Goal: Obtain resource: Obtain resource

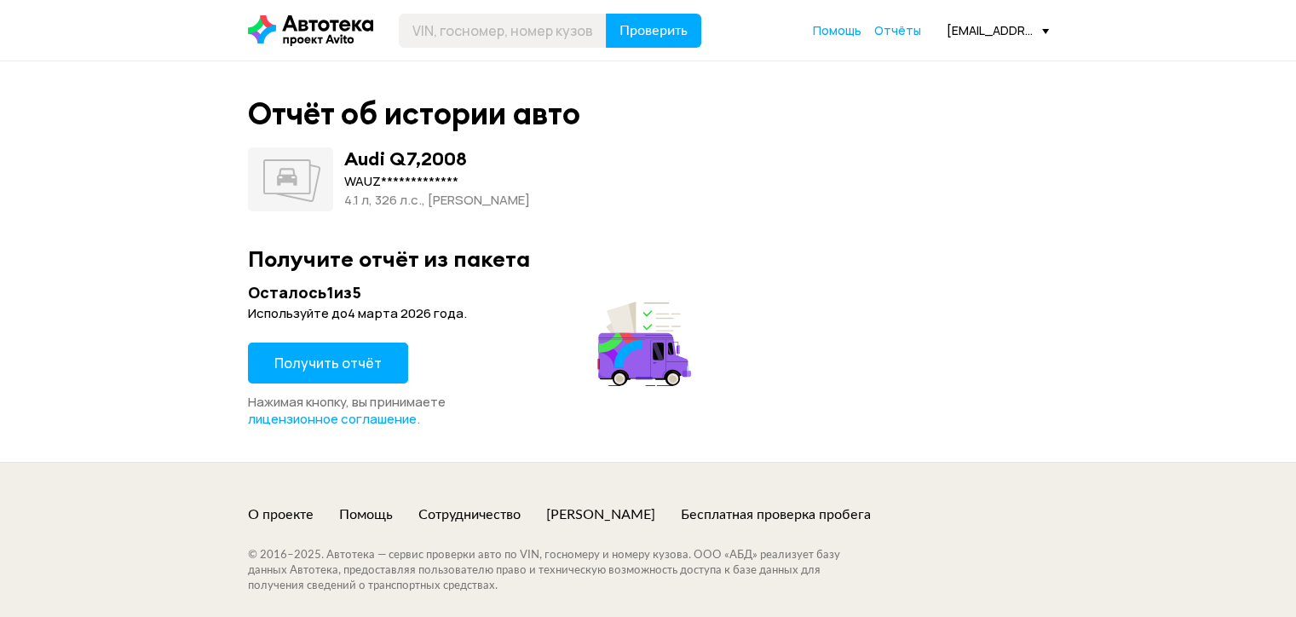
click at [325, 357] on span "Получить отчёт" at bounding box center [327, 363] width 107 height 19
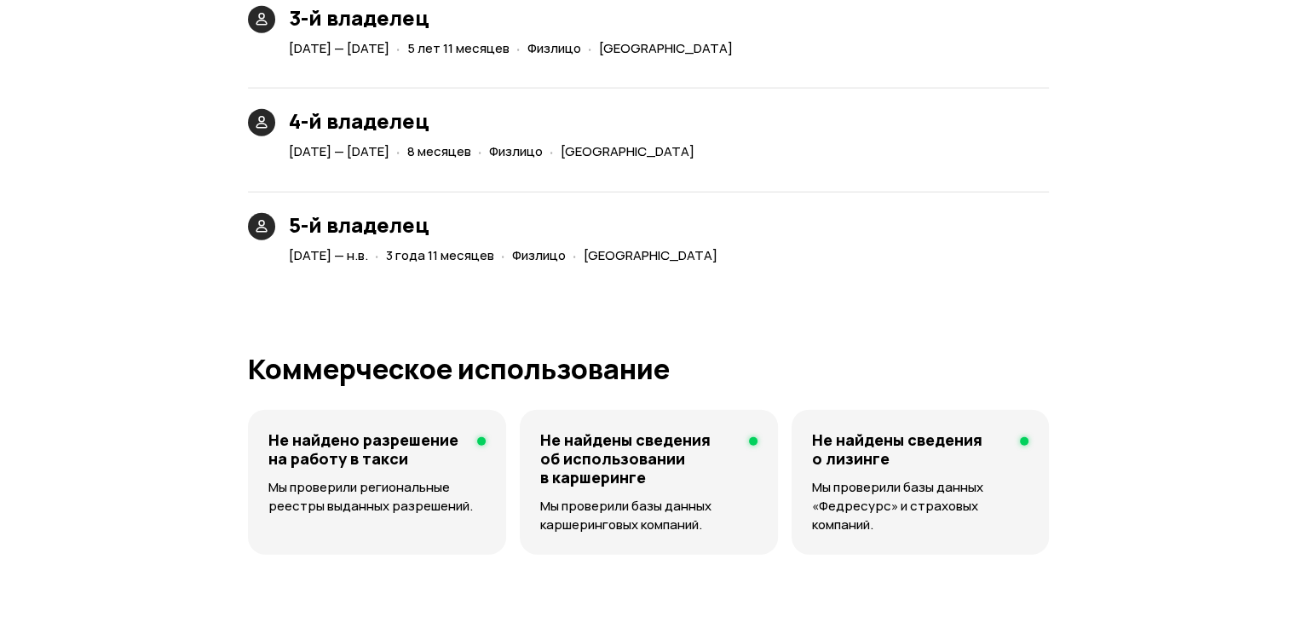
scroll to position [4124, 0]
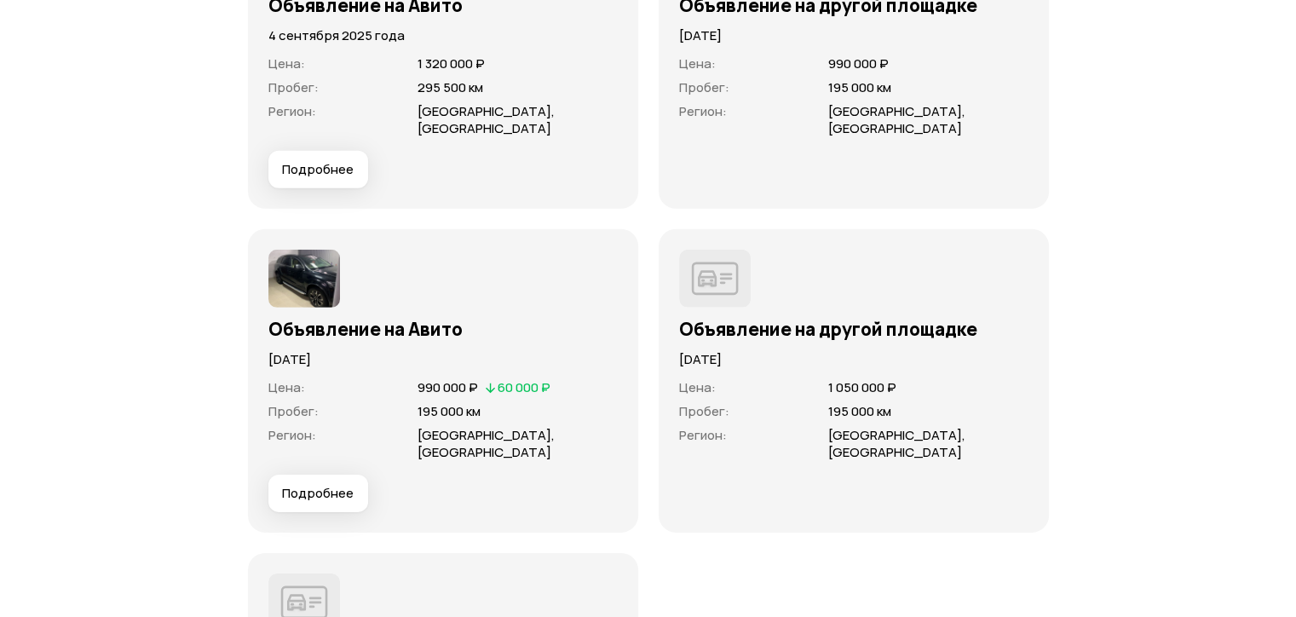
scroll to position [5241, 0]
click at [331, 475] on button "Подробнее" at bounding box center [318, 491] width 100 height 37
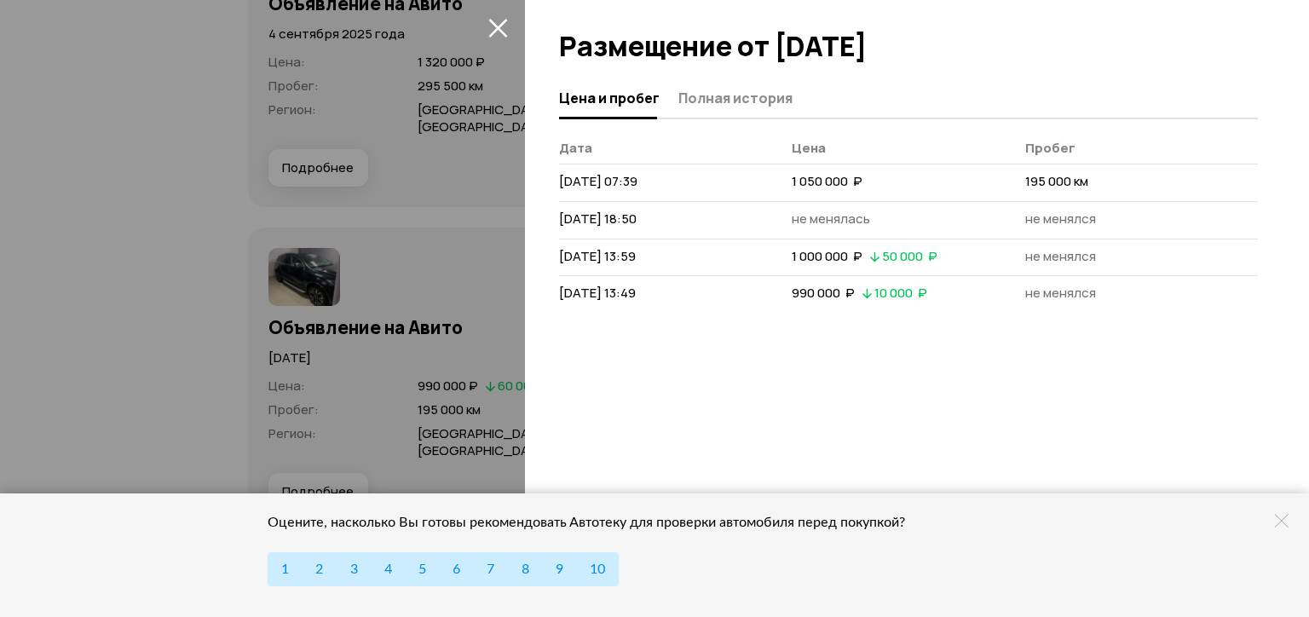
click at [154, 314] on div at bounding box center [654, 308] width 1309 height 617
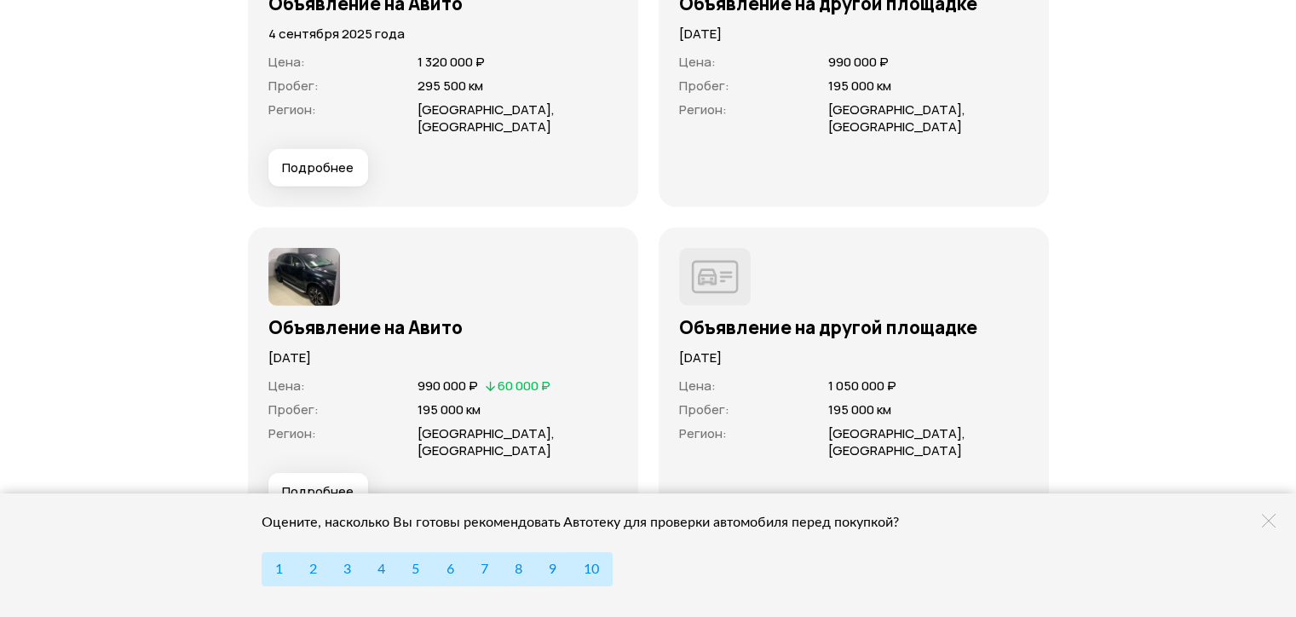
click at [314, 298] on img at bounding box center [304, 277] width 72 height 58
click at [512, 306] on div at bounding box center [442, 277] width 349 height 58
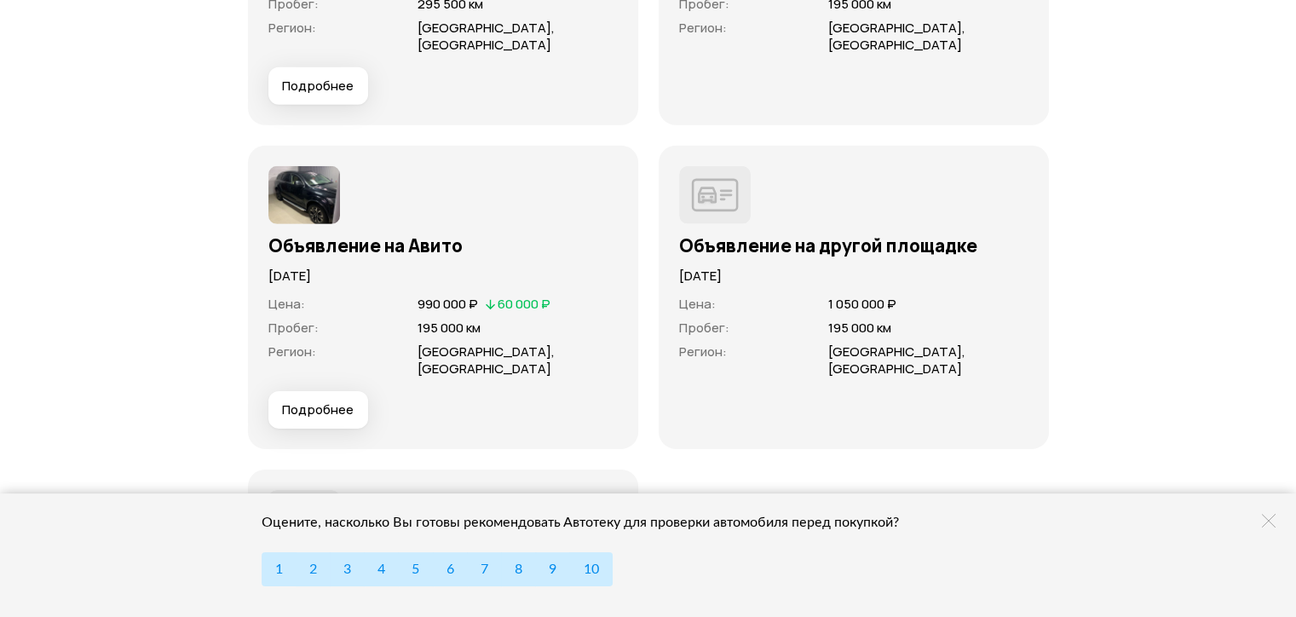
scroll to position [5324, 0]
click at [309, 220] on img at bounding box center [304, 193] width 72 height 58
click at [1265, 518] on icon at bounding box center [1269, 521] width 14 height 14
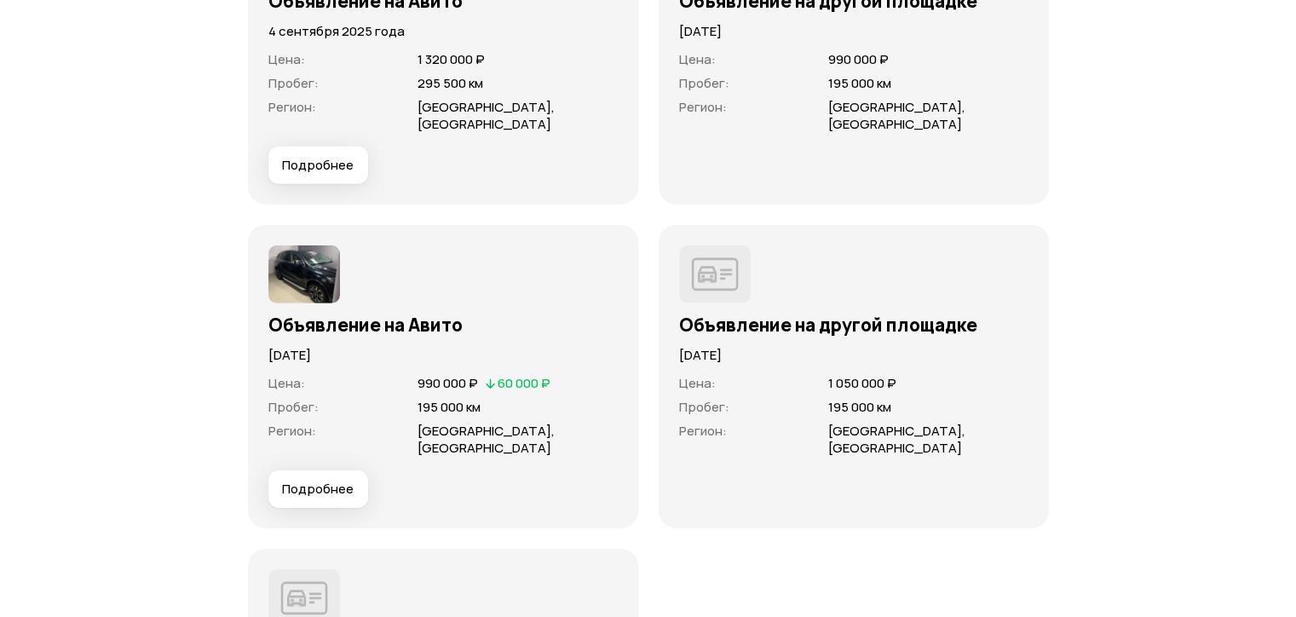
scroll to position [5238, 0]
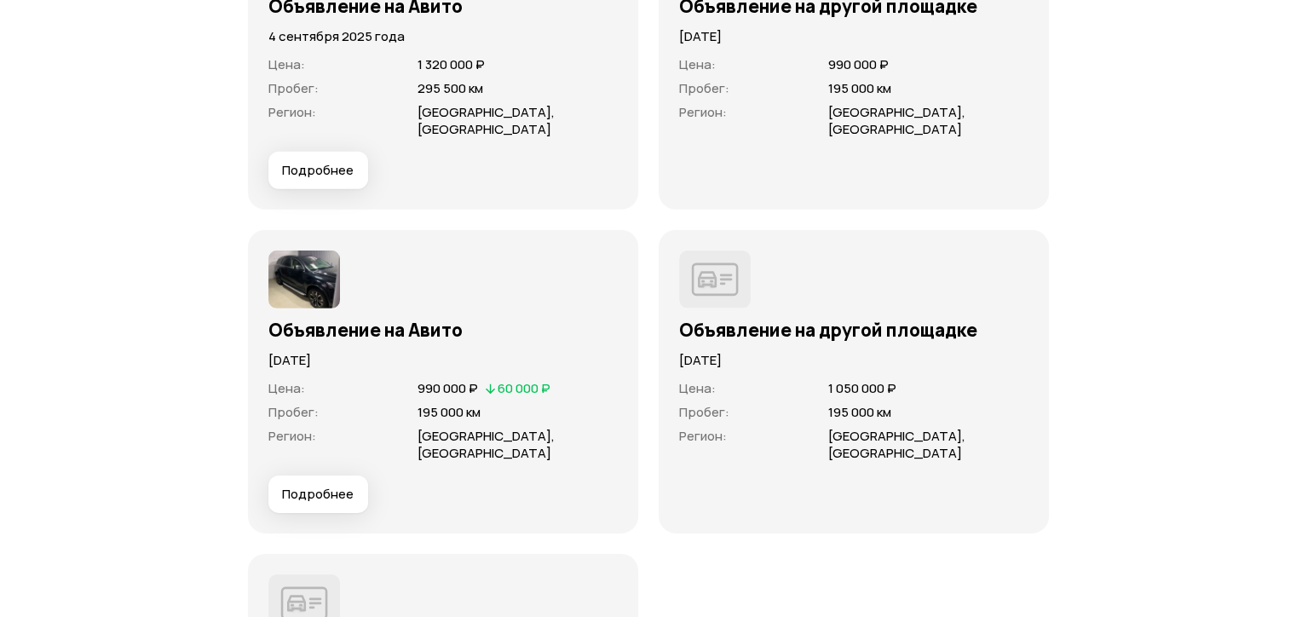
click at [728, 285] on img at bounding box center [715, 279] width 72 height 58
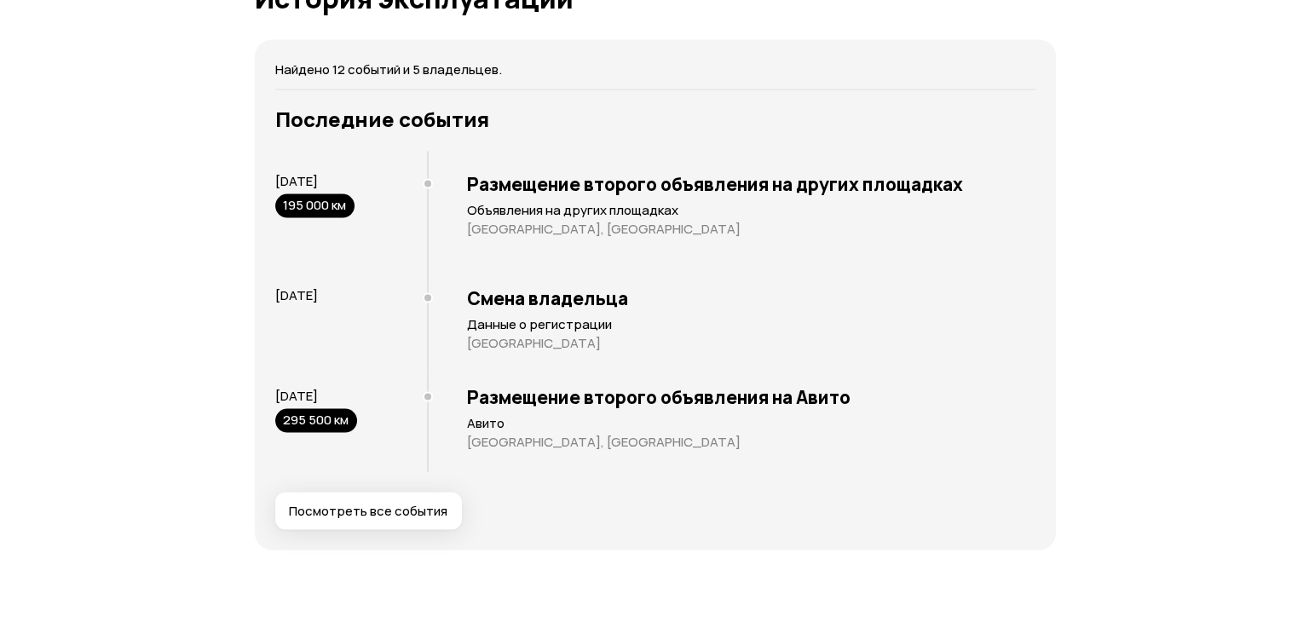
scroll to position [3212, 0]
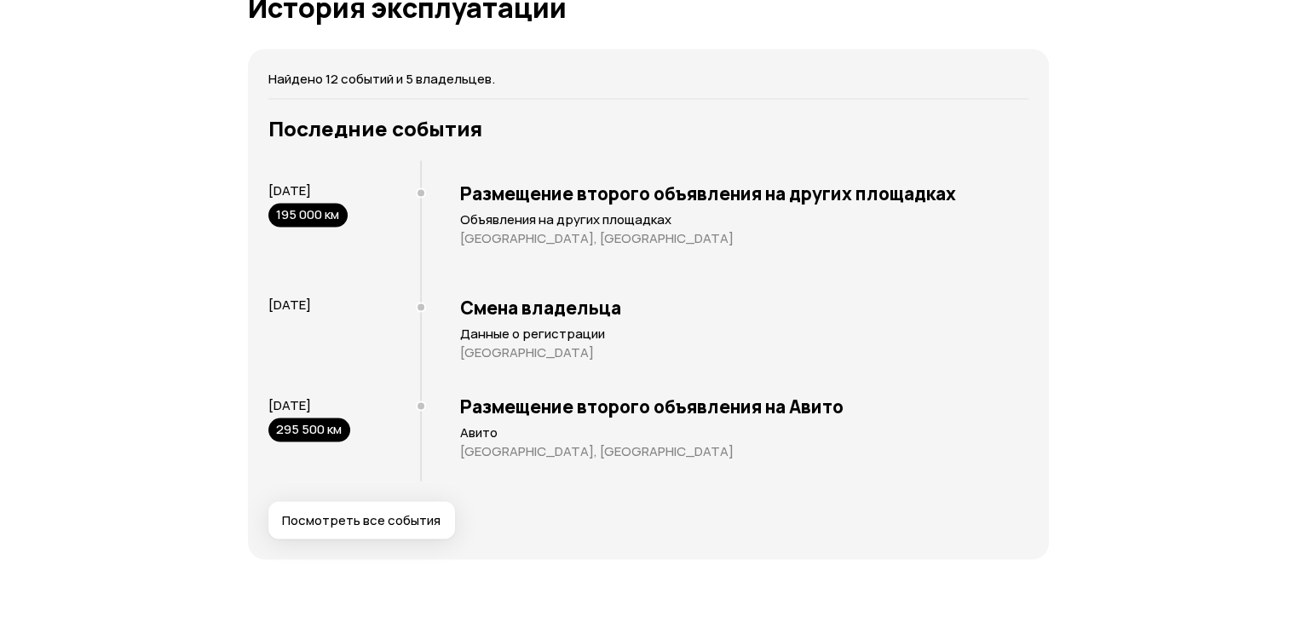
click at [350, 528] on span "Посмотреть все события" at bounding box center [361, 519] width 158 height 17
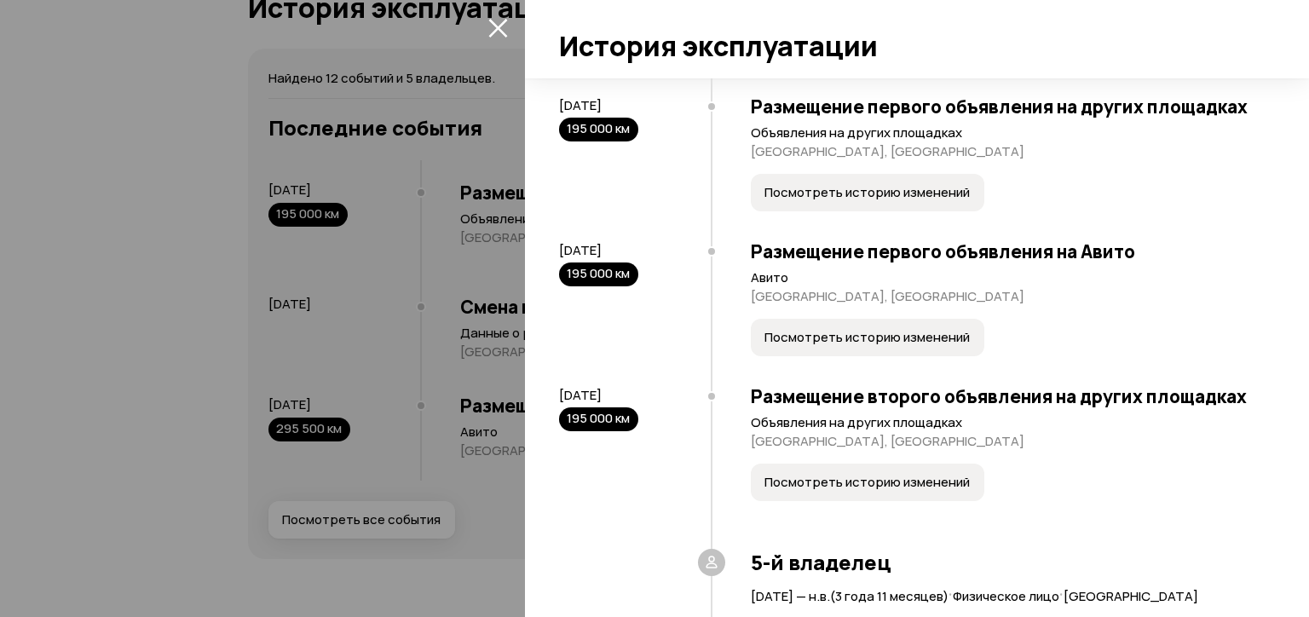
scroll to position [1043, 0]
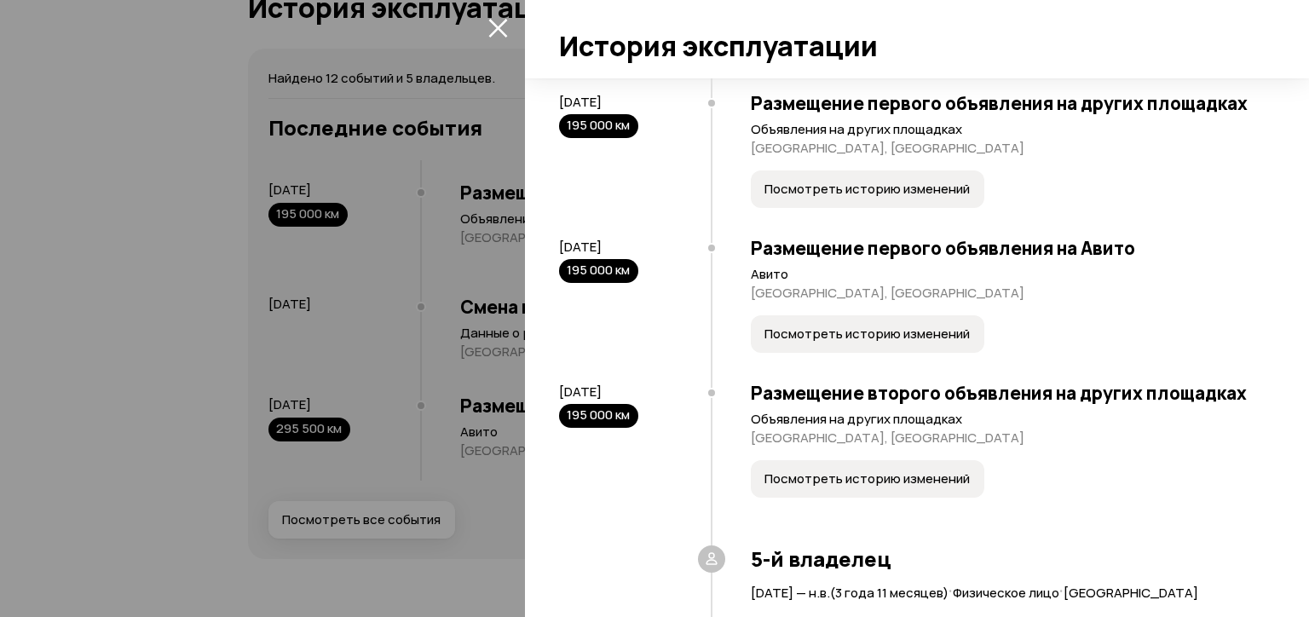
click at [919, 198] on span "Посмотреть историю изменений" at bounding box center [866, 189] width 205 height 17
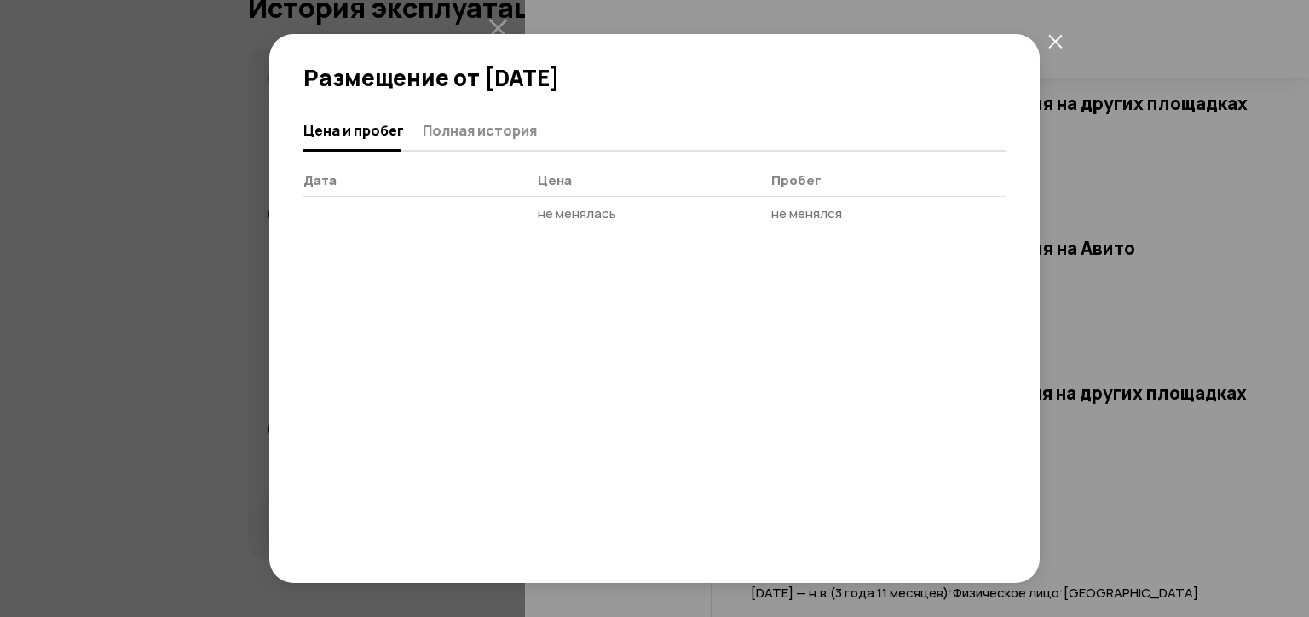
click at [1056, 46] on icon "закрыть" at bounding box center [1055, 41] width 14 height 14
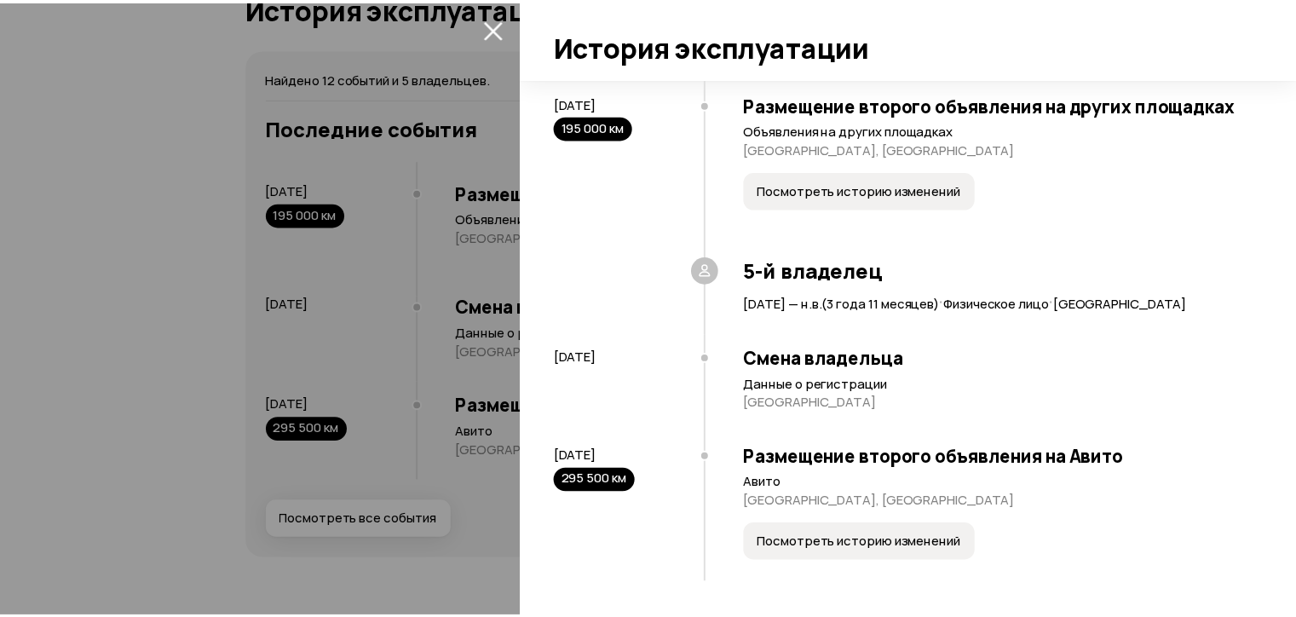
scroll to position [1453, 0]
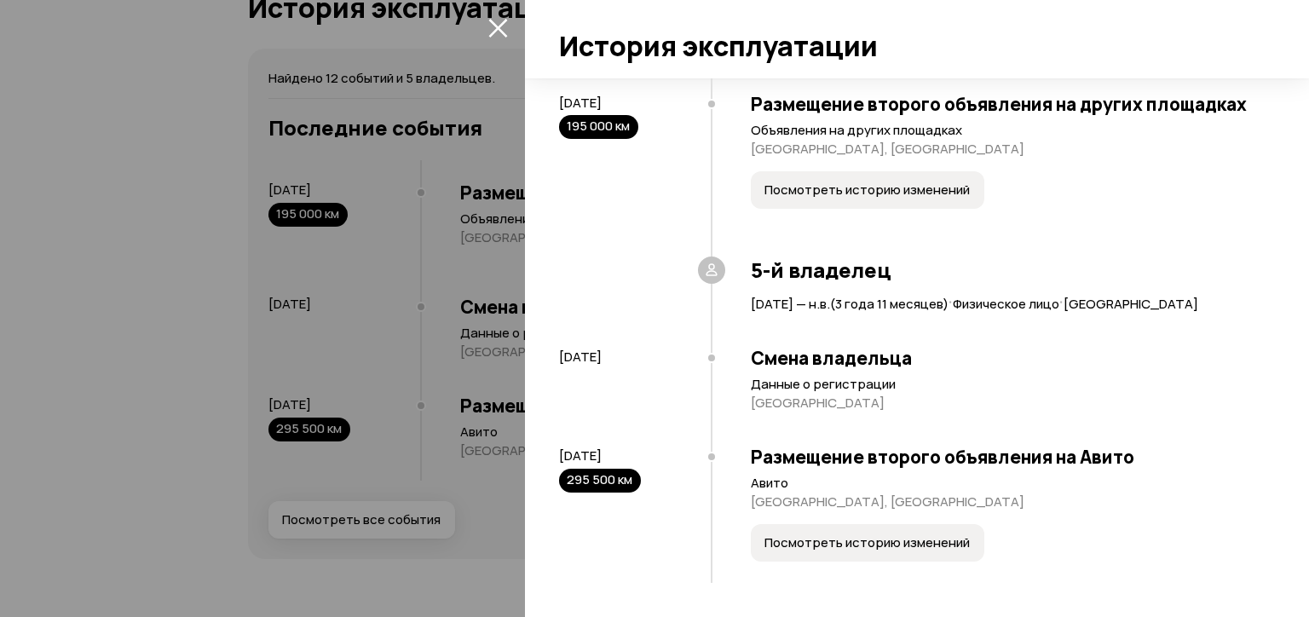
click at [907, 533] on button "Посмотреть историю изменений" at bounding box center [867, 542] width 233 height 37
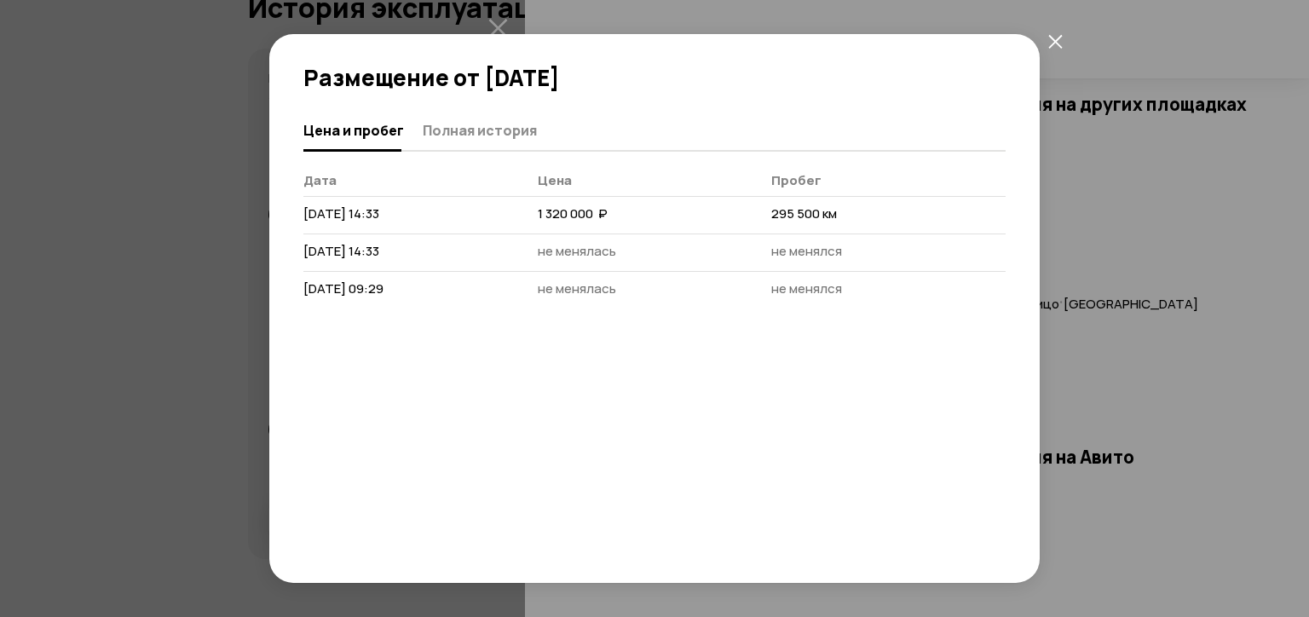
click at [1051, 36] on icon "закрыть" at bounding box center [1055, 41] width 14 height 14
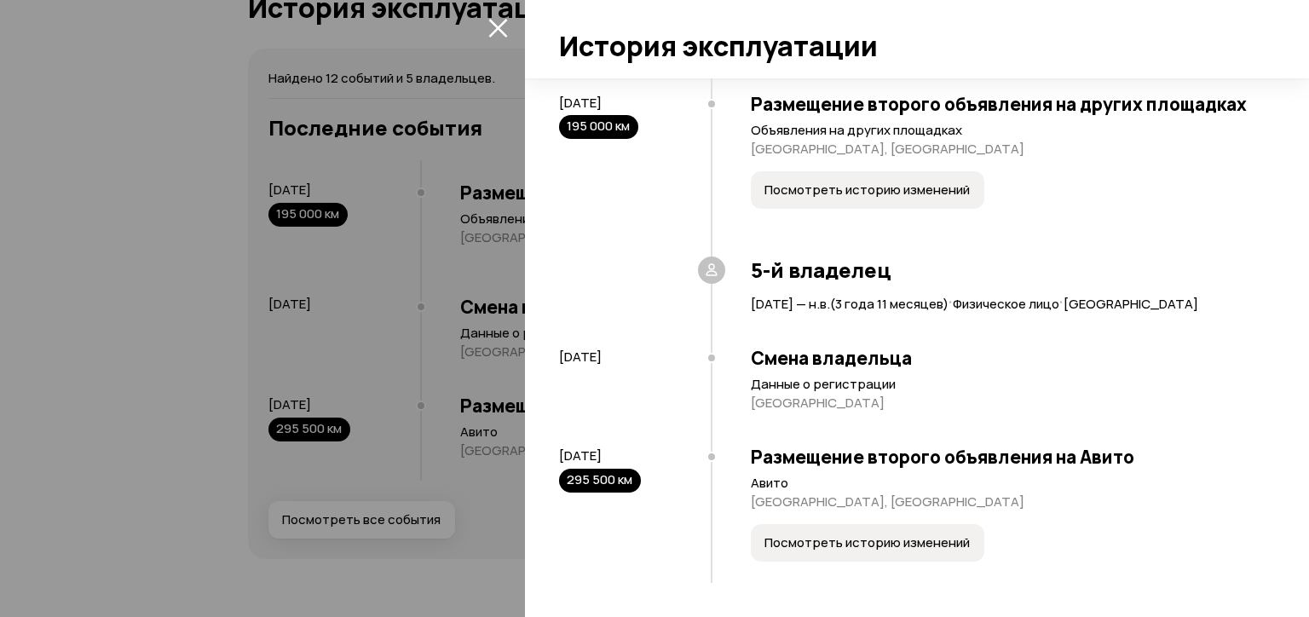
click at [491, 18] on icon "закрыть" at bounding box center [498, 28] width 20 height 20
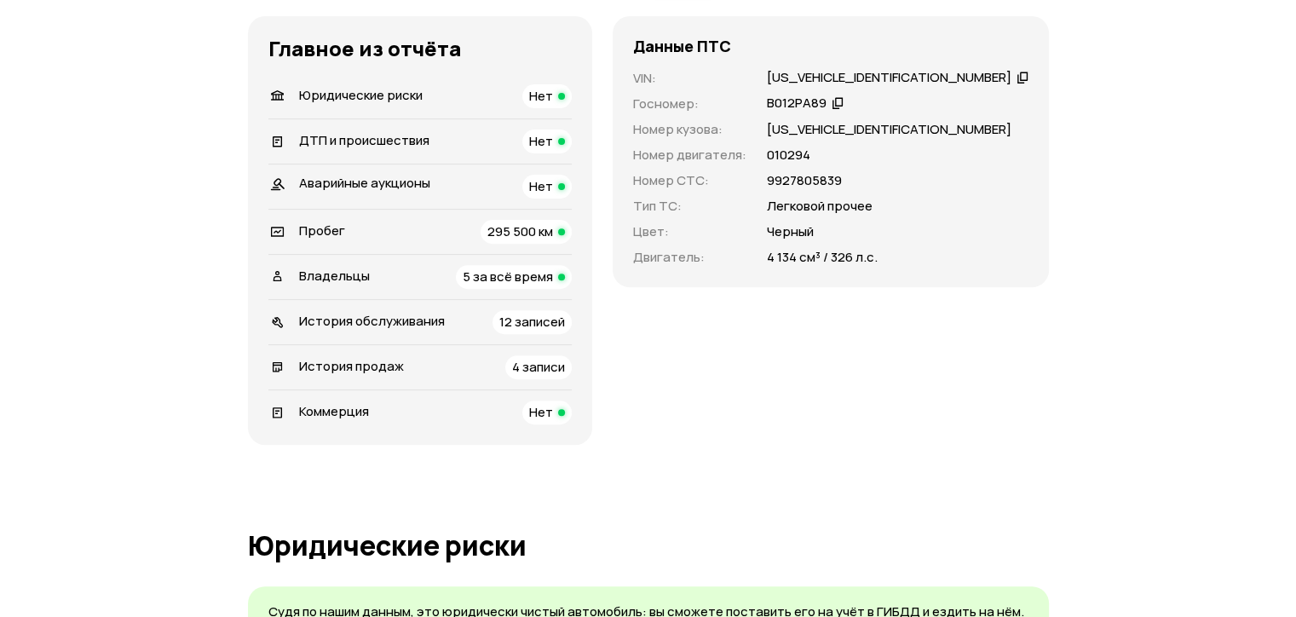
scroll to position [579, 0]
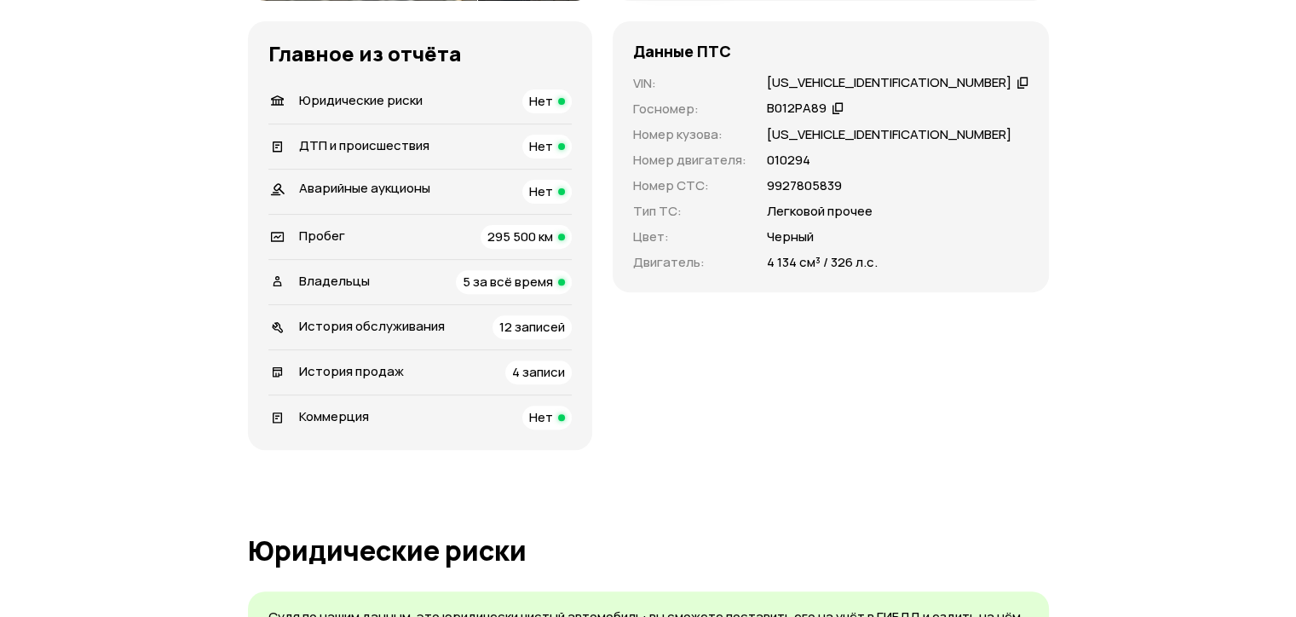
click at [553, 426] on span "Нет" at bounding box center [541, 417] width 24 height 18
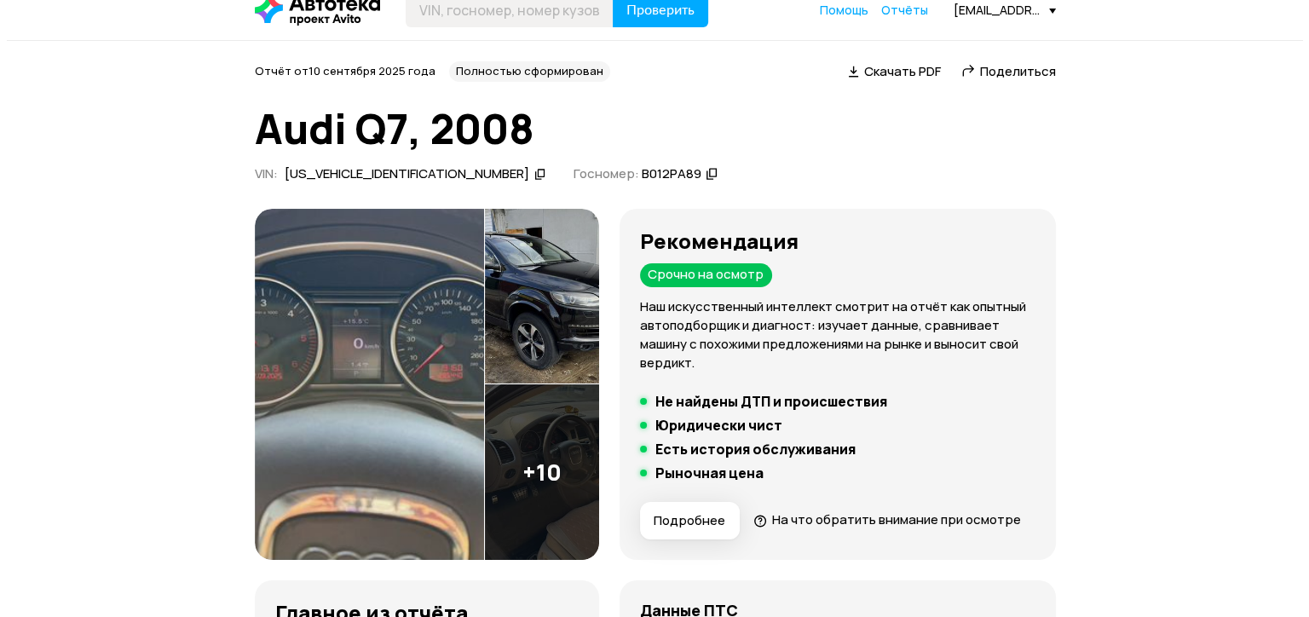
scroll to position [18, 0]
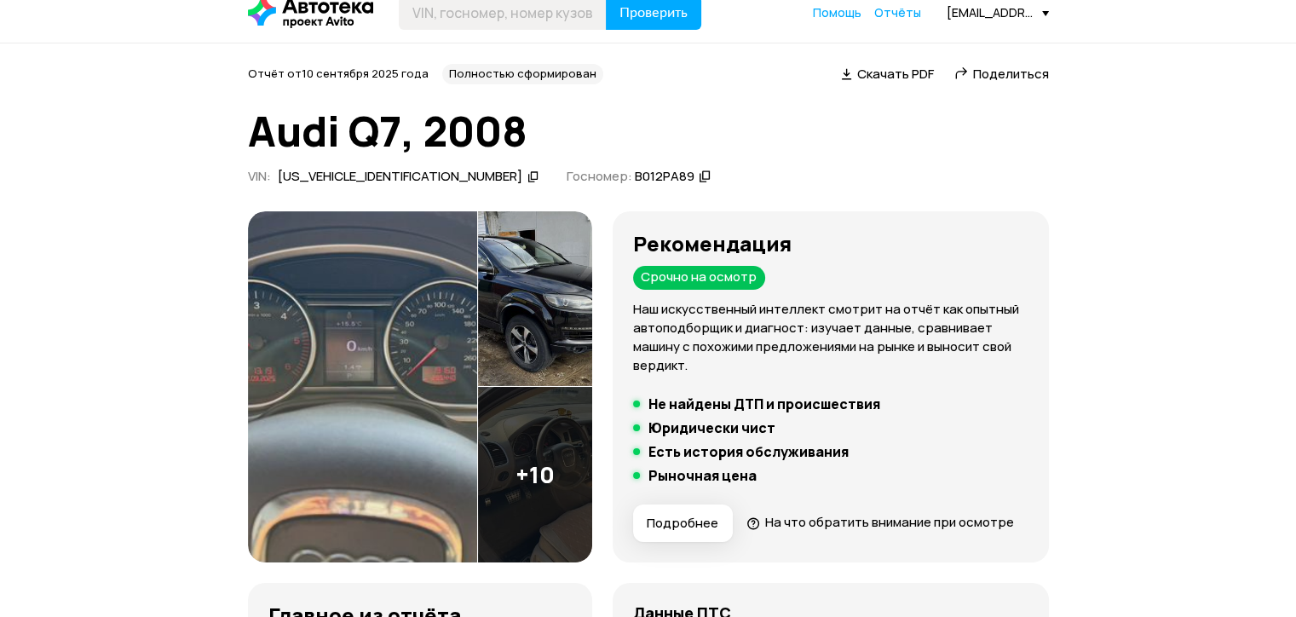
click at [402, 371] on img at bounding box center [362, 386] width 229 height 351
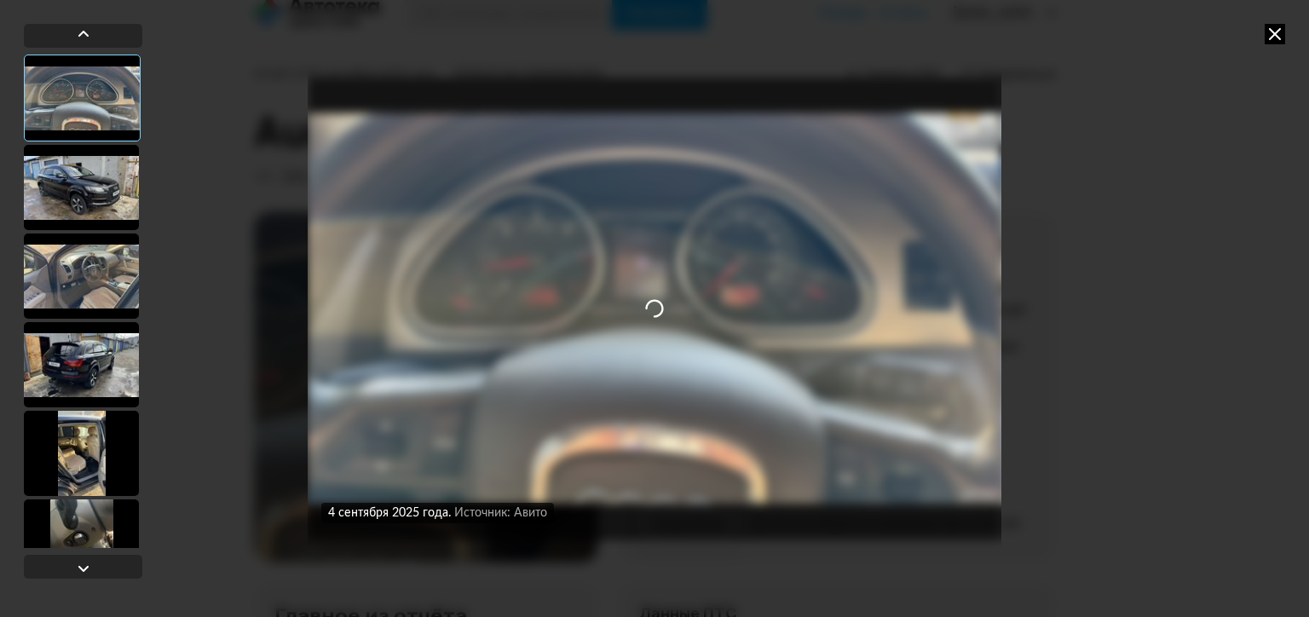
click at [96, 176] on div at bounding box center [81, 187] width 115 height 85
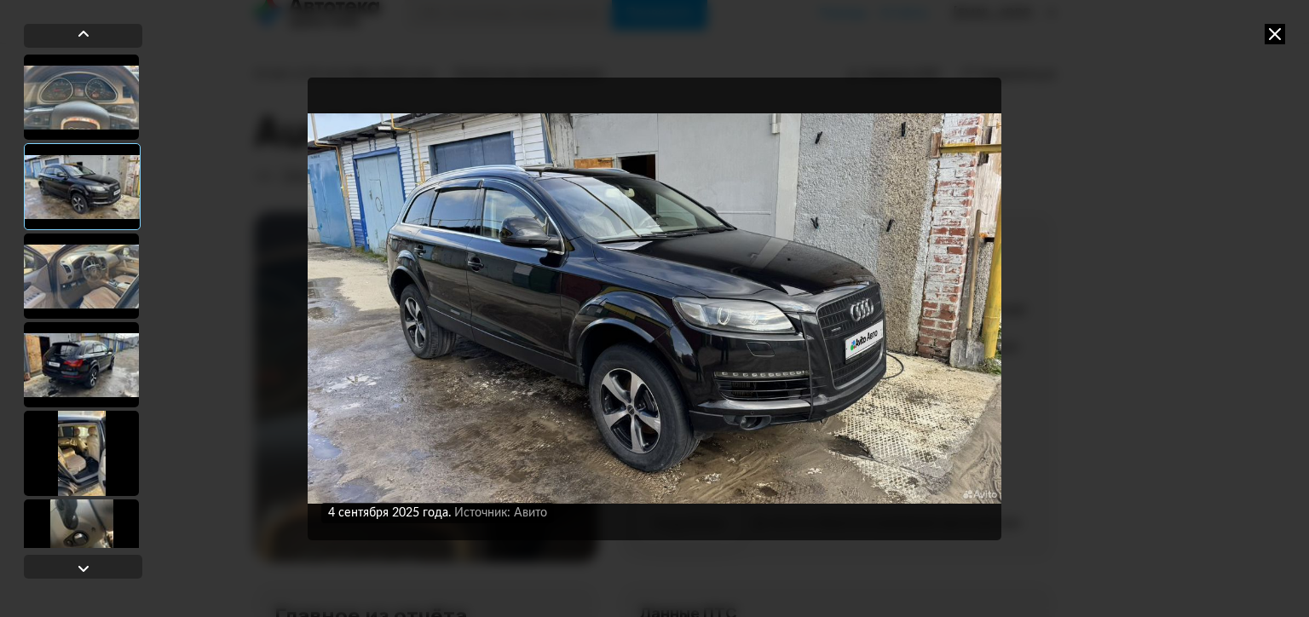
click at [96, 90] on div at bounding box center [81, 97] width 115 height 85
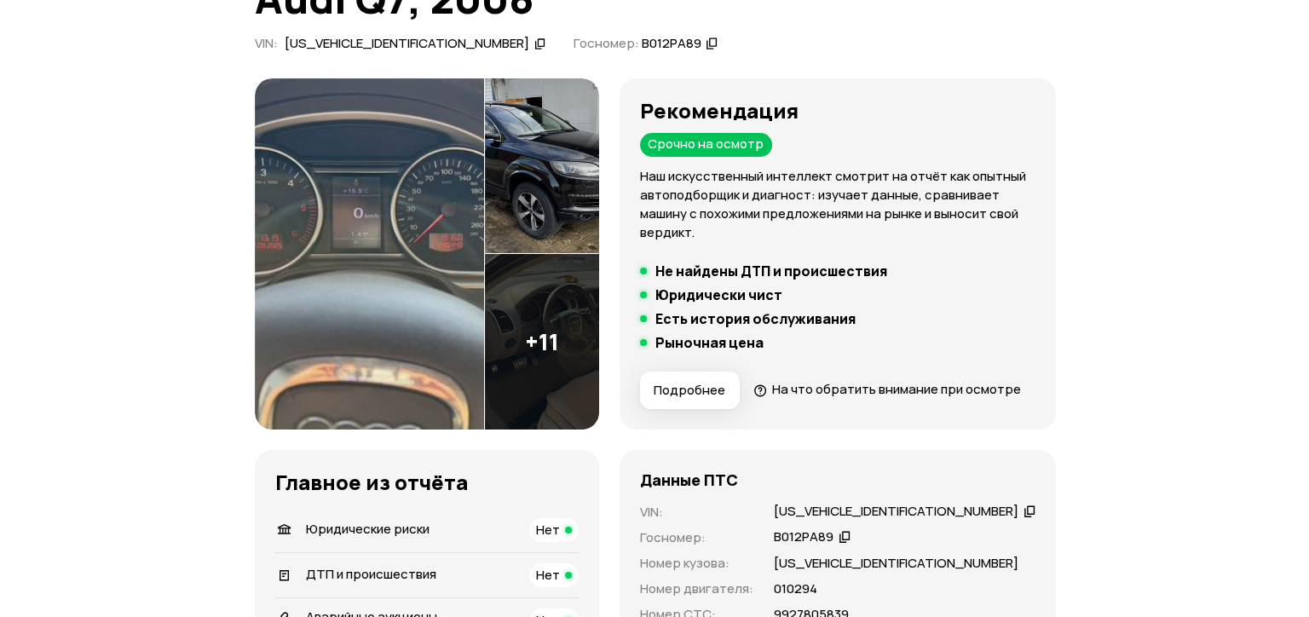
scroll to position [155, 0]
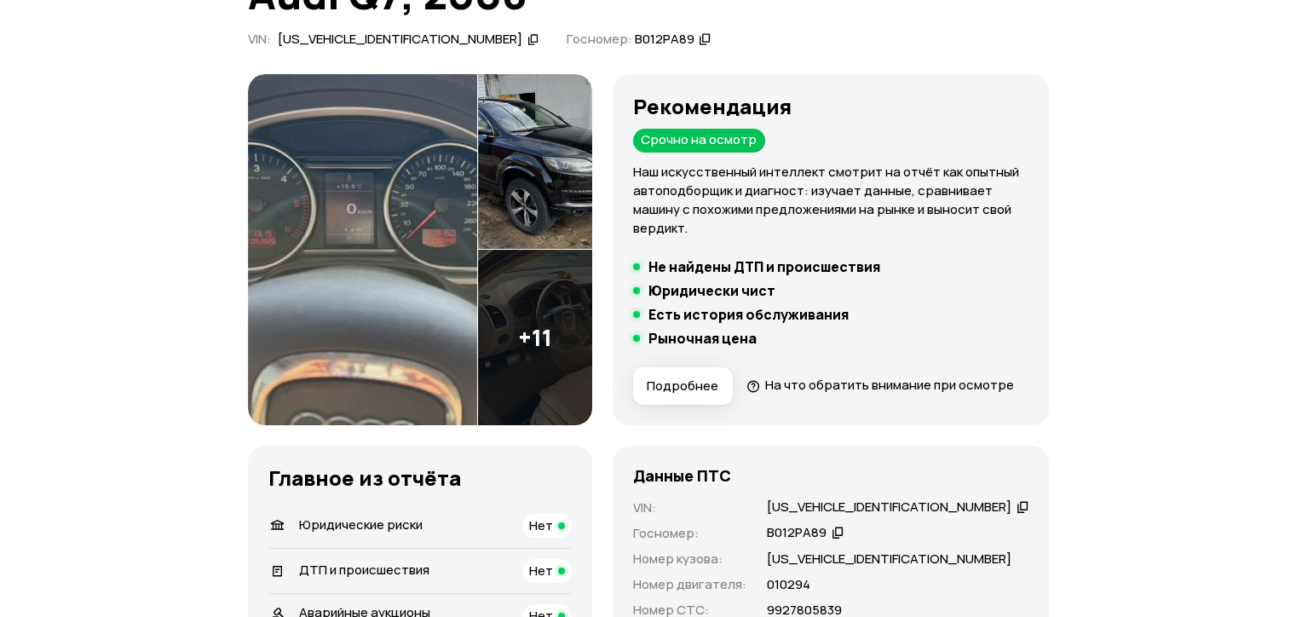
click at [453, 208] on img at bounding box center [362, 249] width 229 height 351
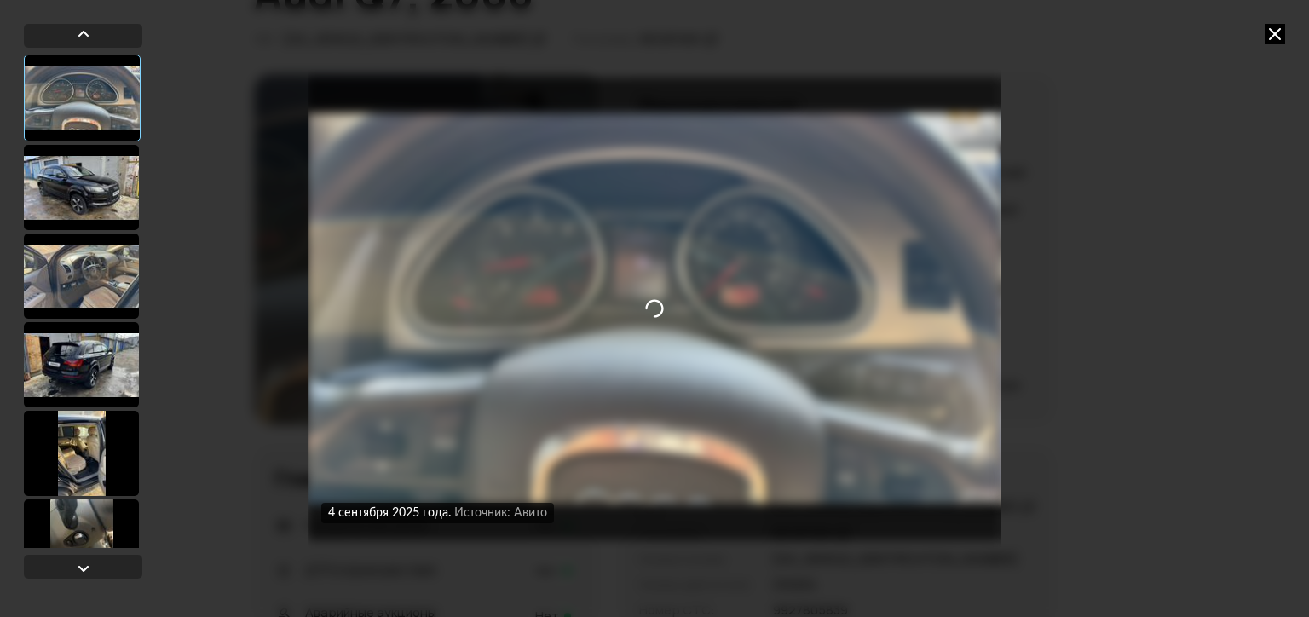
click at [83, 200] on div at bounding box center [81, 187] width 115 height 85
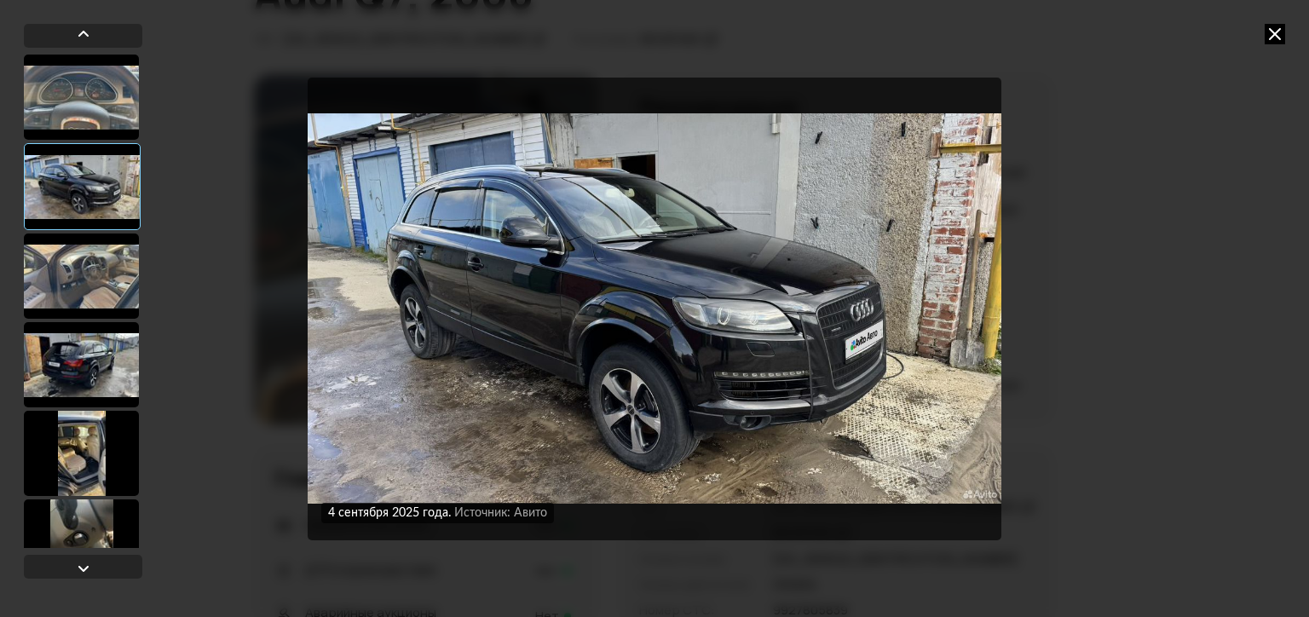
click at [91, 271] on div at bounding box center [81, 275] width 115 height 85
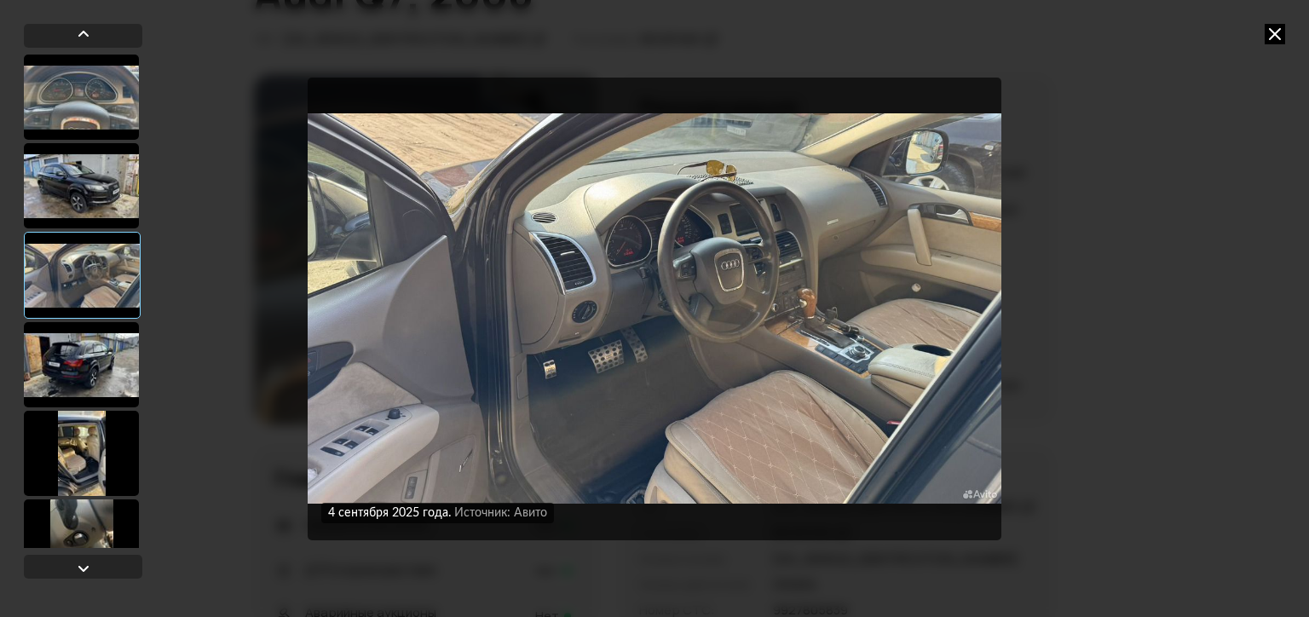
click at [660, 373] on img "Go to Slide 3" at bounding box center [655, 309] width 694 height 463
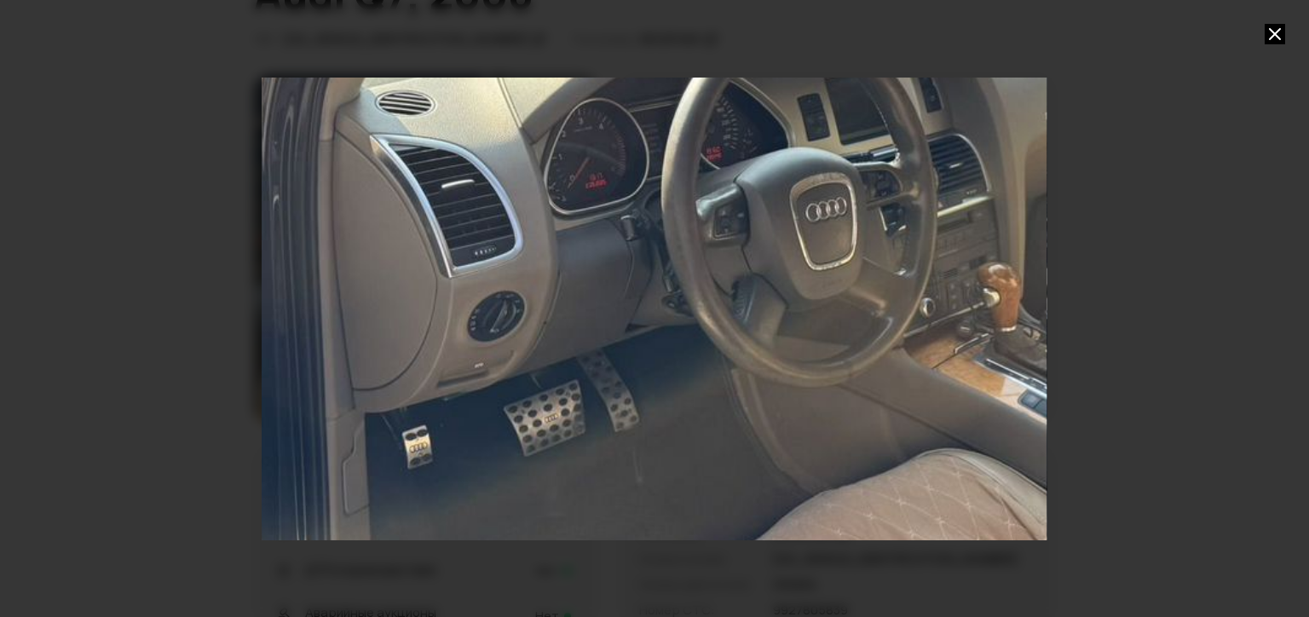
click at [1278, 34] on icon at bounding box center [1274, 34] width 20 height 20
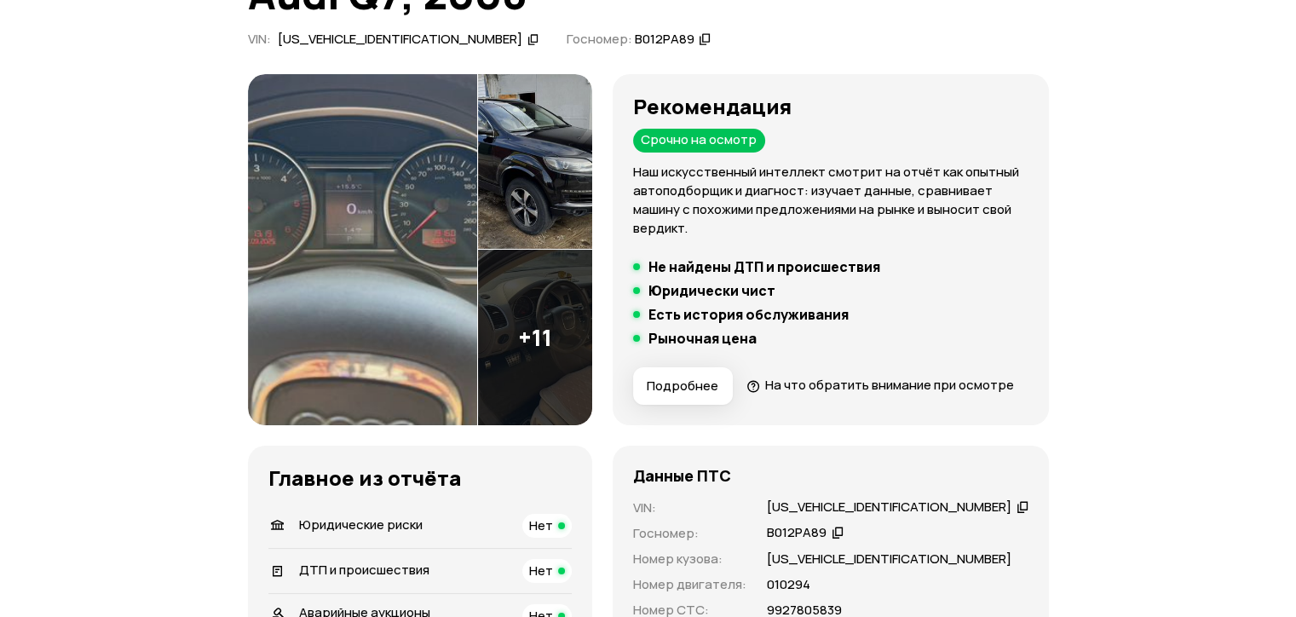
click at [354, 293] on img at bounding box center [362, 249] width 229 height 351
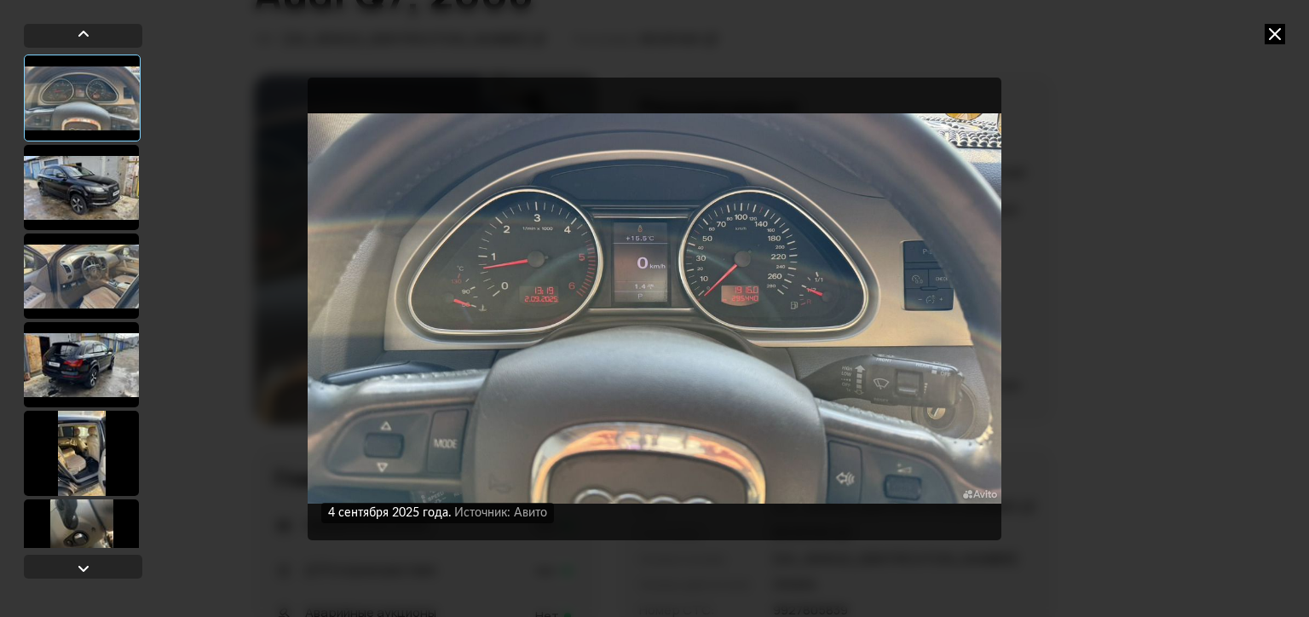
click at [79, 378] on div at bounding box center [81, 364] width 115 height 85
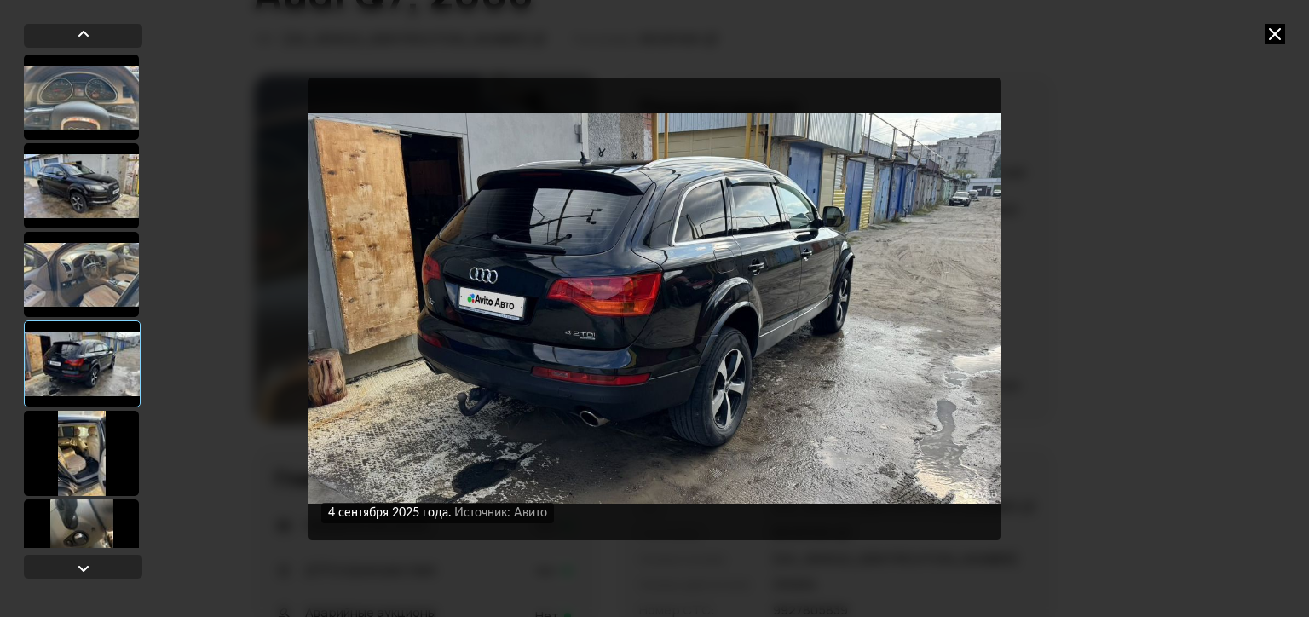
click at [86, 430] on div at bounding box center [81, 453] width 115 height 85
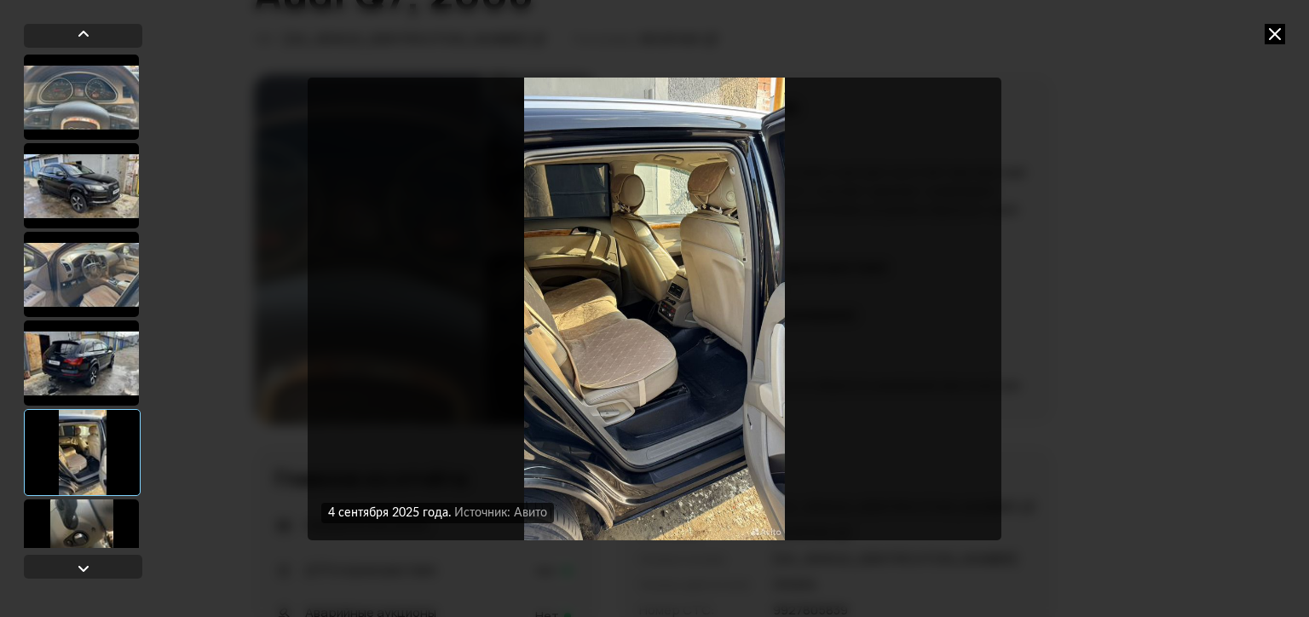
click at [83, 521] on div at bounding box center [81, 541] width 115 height 85
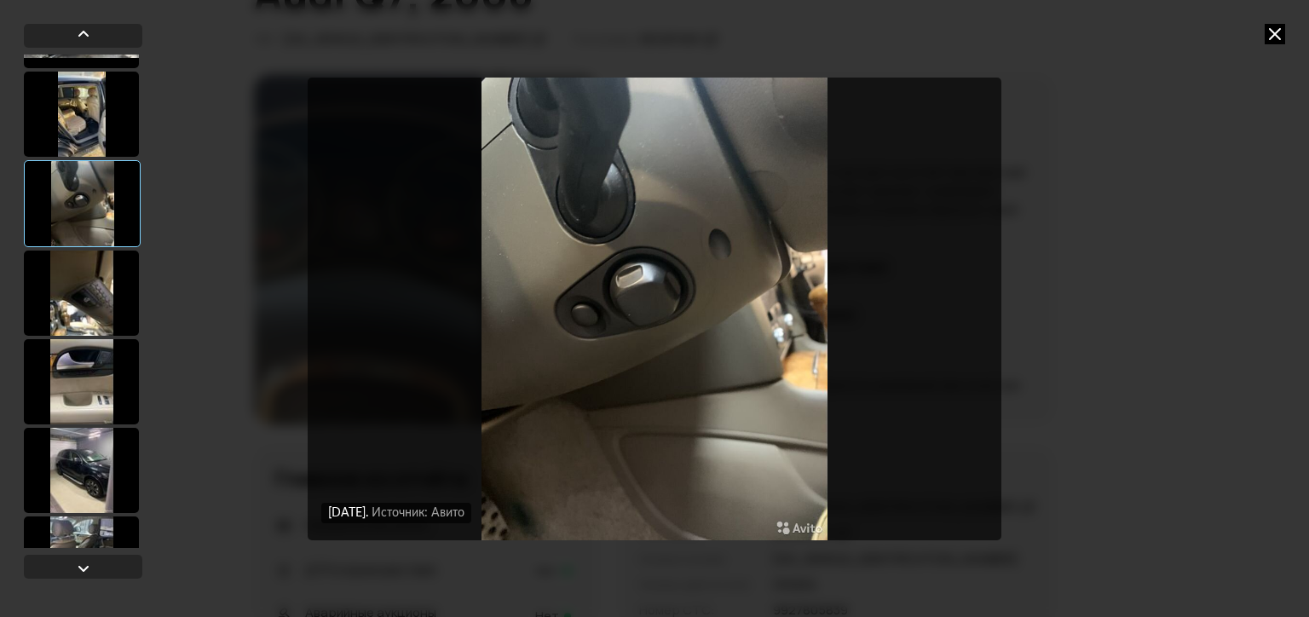
scroll to position [337, 0]
click at [73, 349] on div at bounding box center [81, 381] width 115 height 85
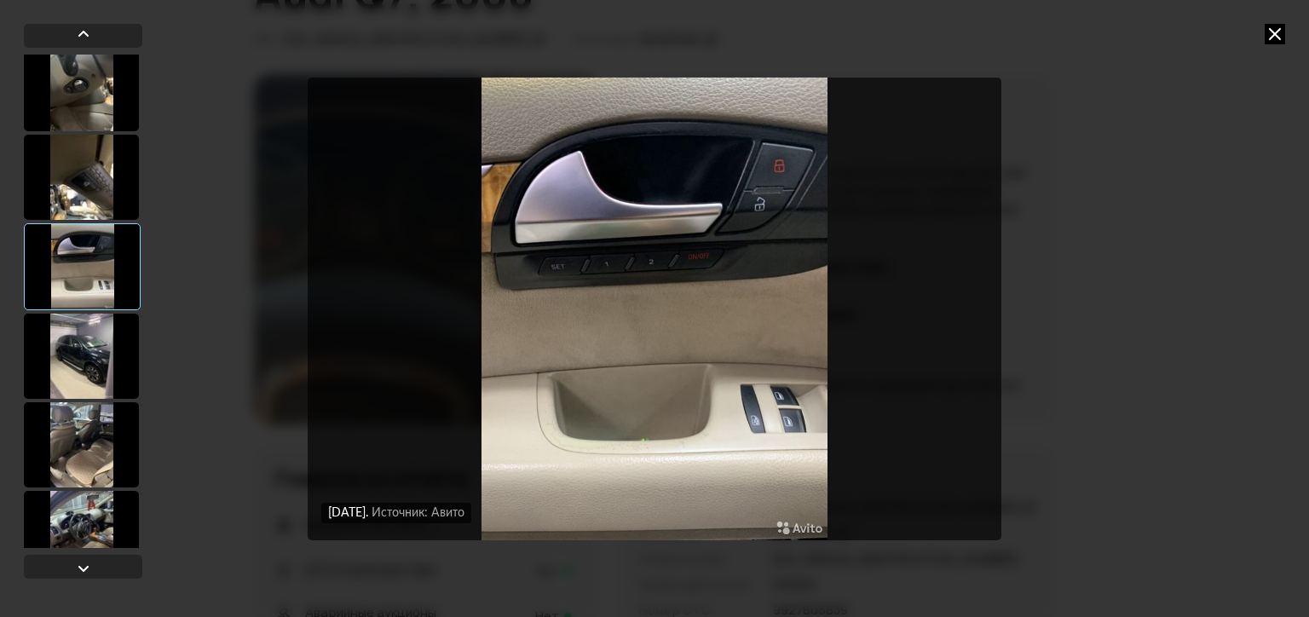
scroll to position [454, 0]
click at [90, 360] on div at bounding box center [81, 353] width 115 height 85
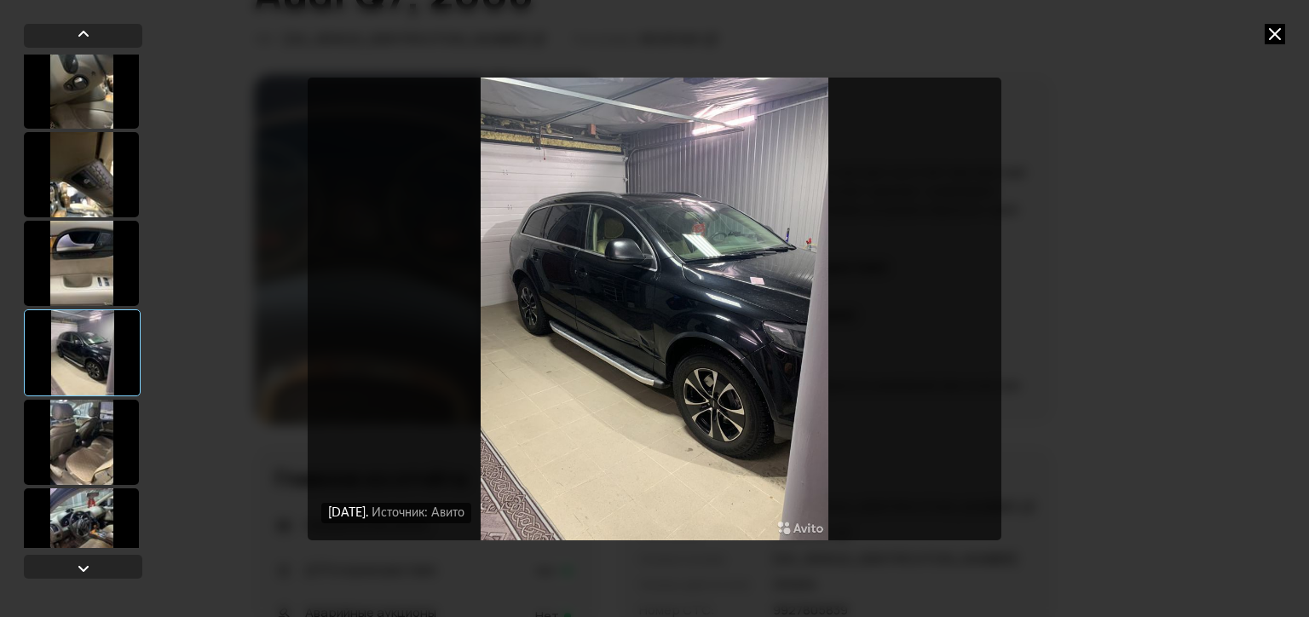
click at [76, 437] on div at bounding box center [81, 442] width 115 height 85
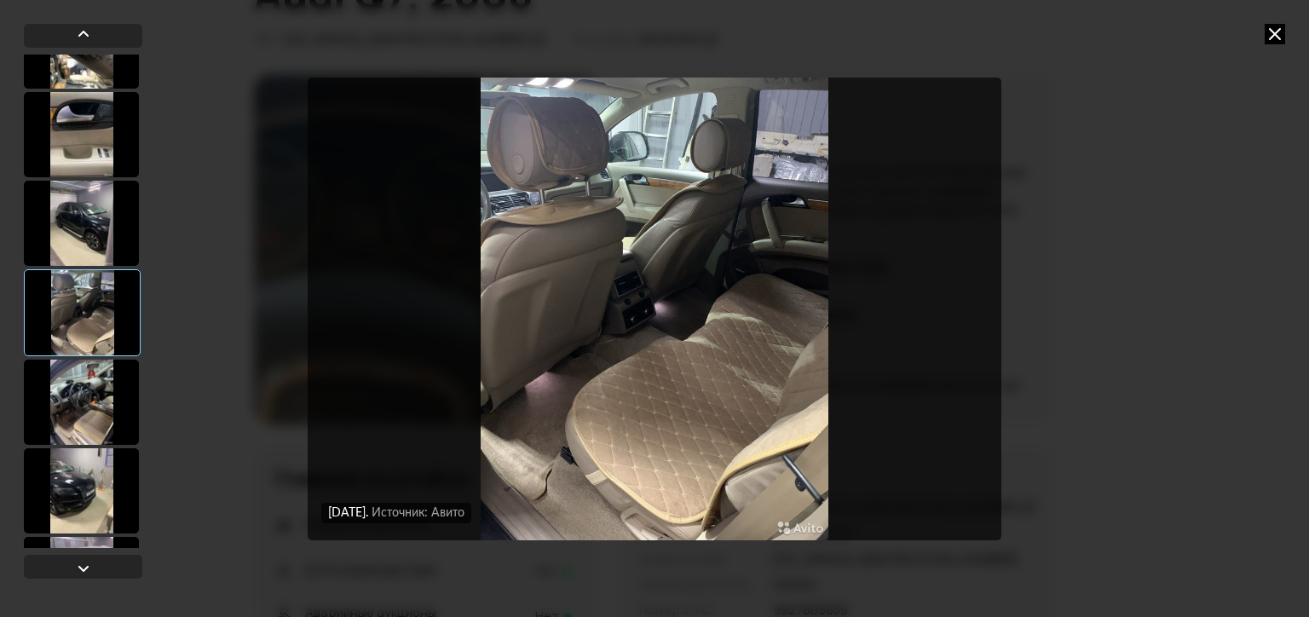
scroll to position [584, 0]
click at [84, 415] on div at bounding box center [81, 400] width 115 height 85
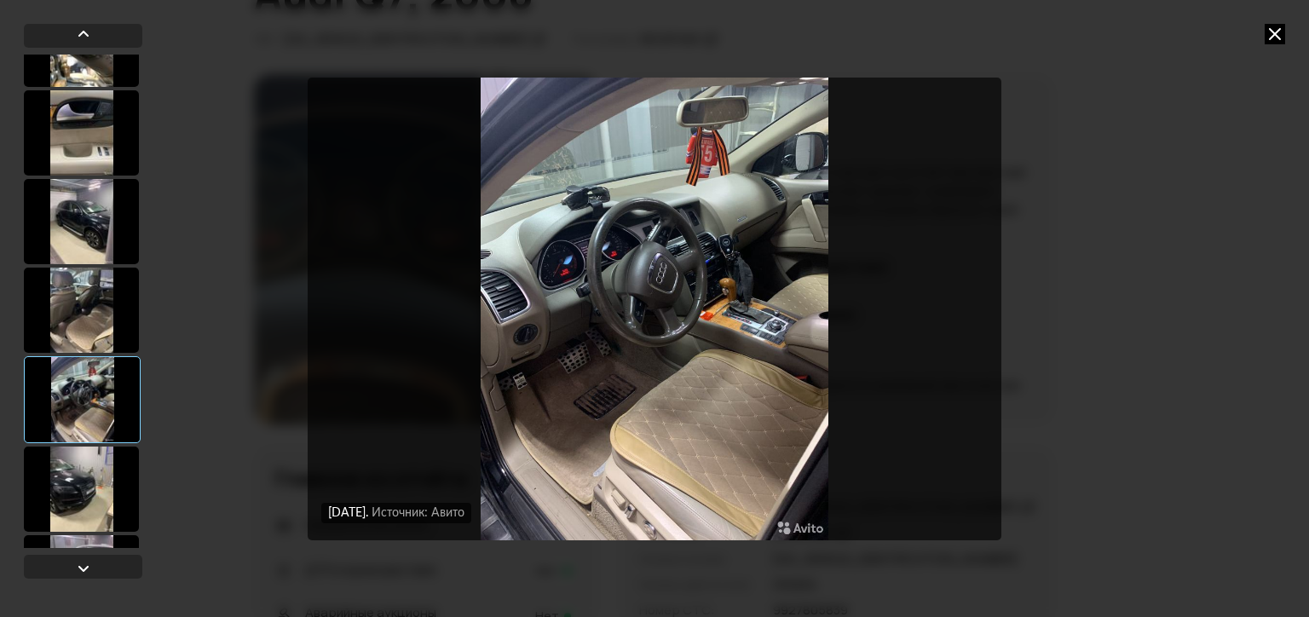
click at [66, 478] on div at bounding box center [81, 488] width 115 height 85
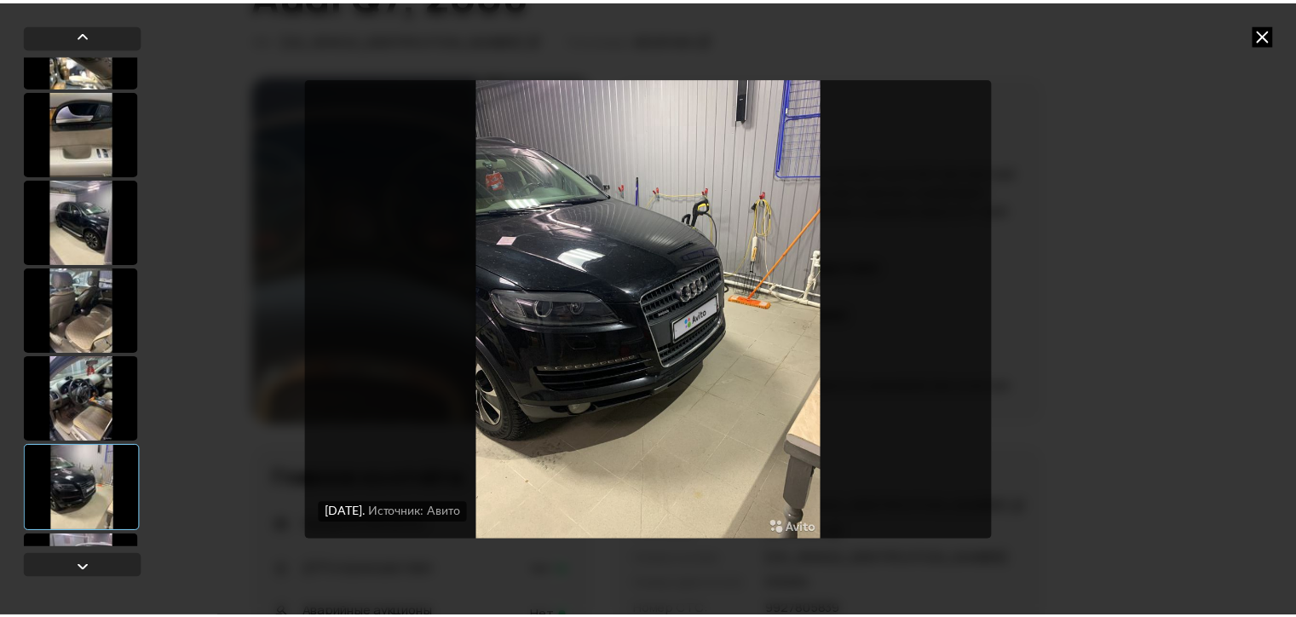
scroll to position [748, 0]
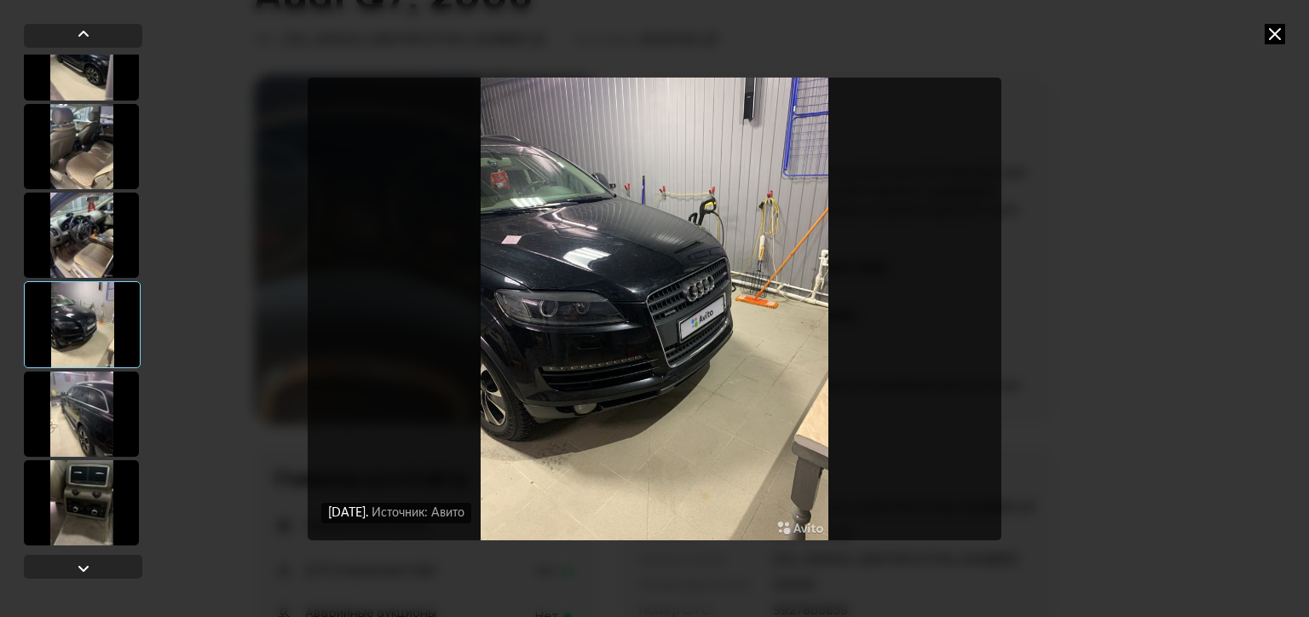
click at [80, 418] on div at bounding box center [81, 413] width 115 height 85
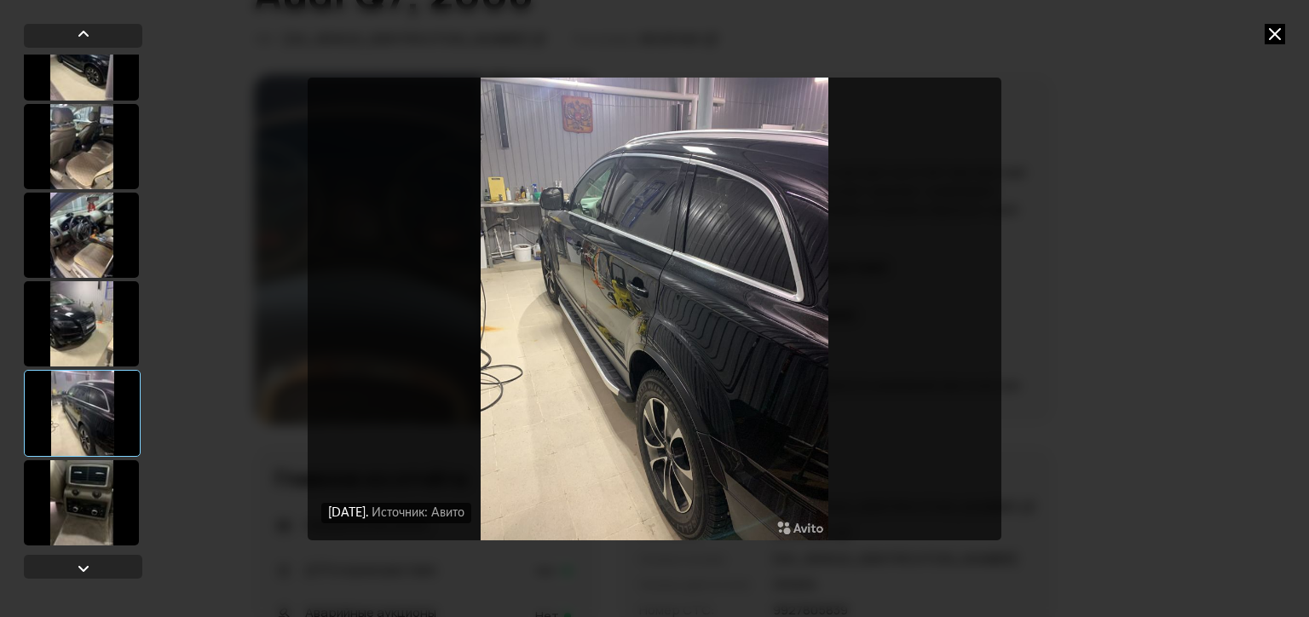
click at [79, 480] on div at bounding box center [81, 502] width 115 height 85
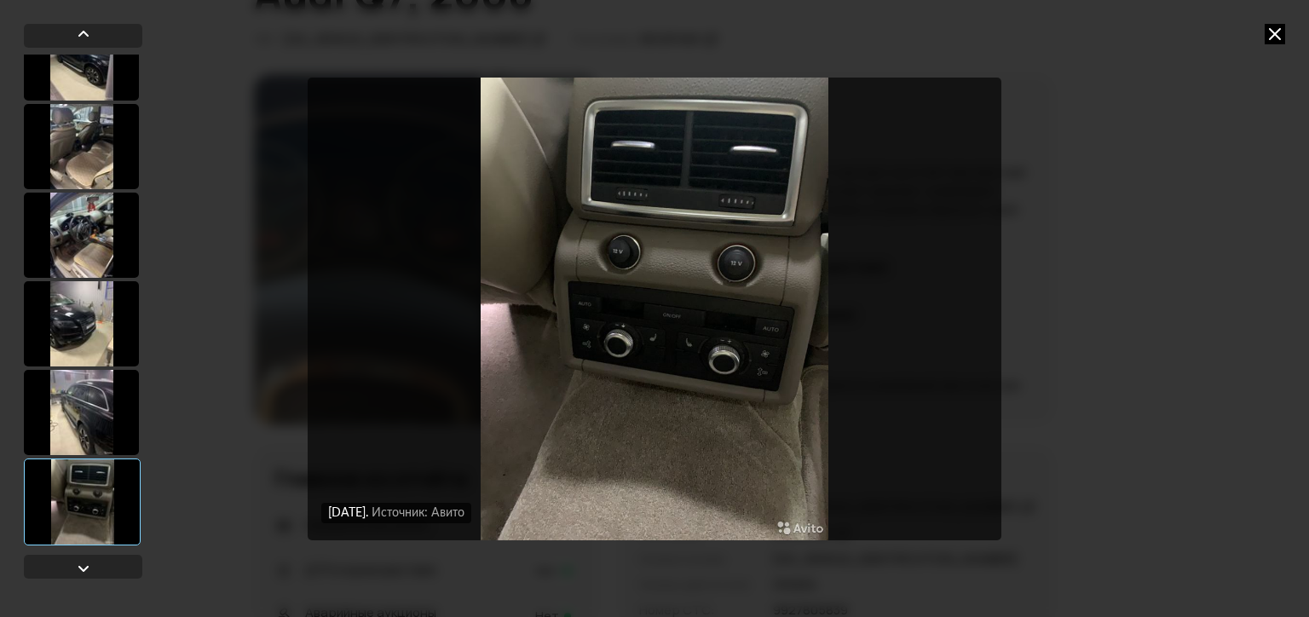
click at [1268, 36] on icon at bounding box center [1274, 34] width 20 height 20
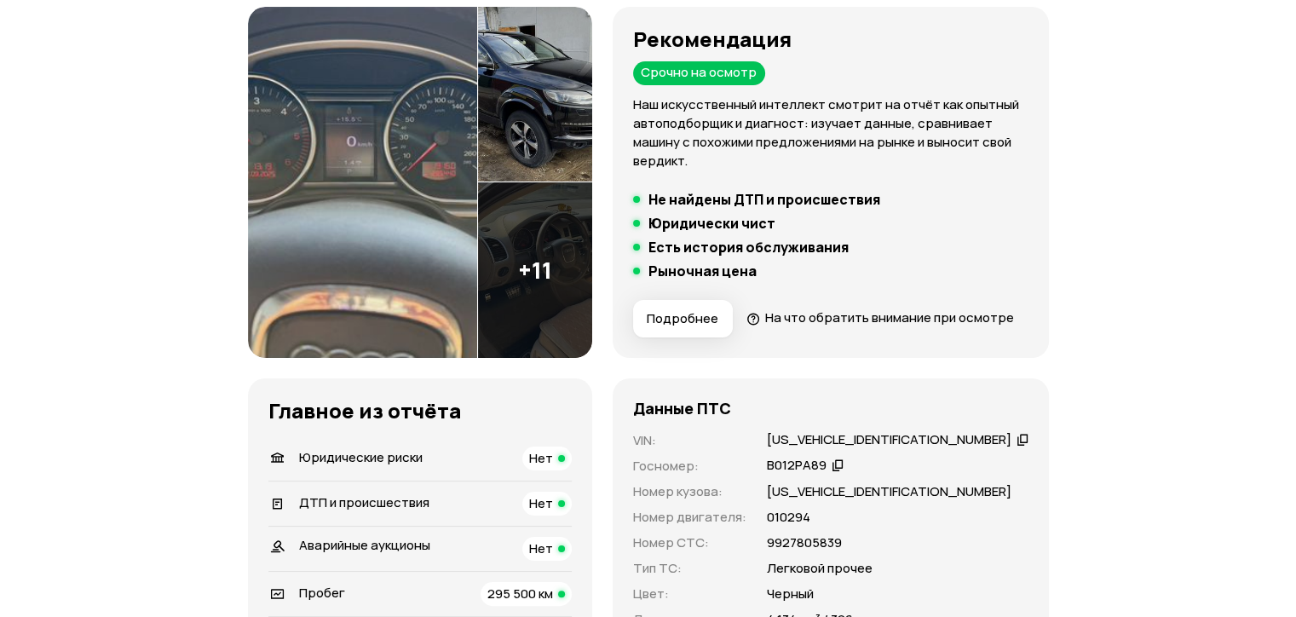
scroll to position [0, 0]
